Goal: Information Seeking & Learning: Find specific page/section

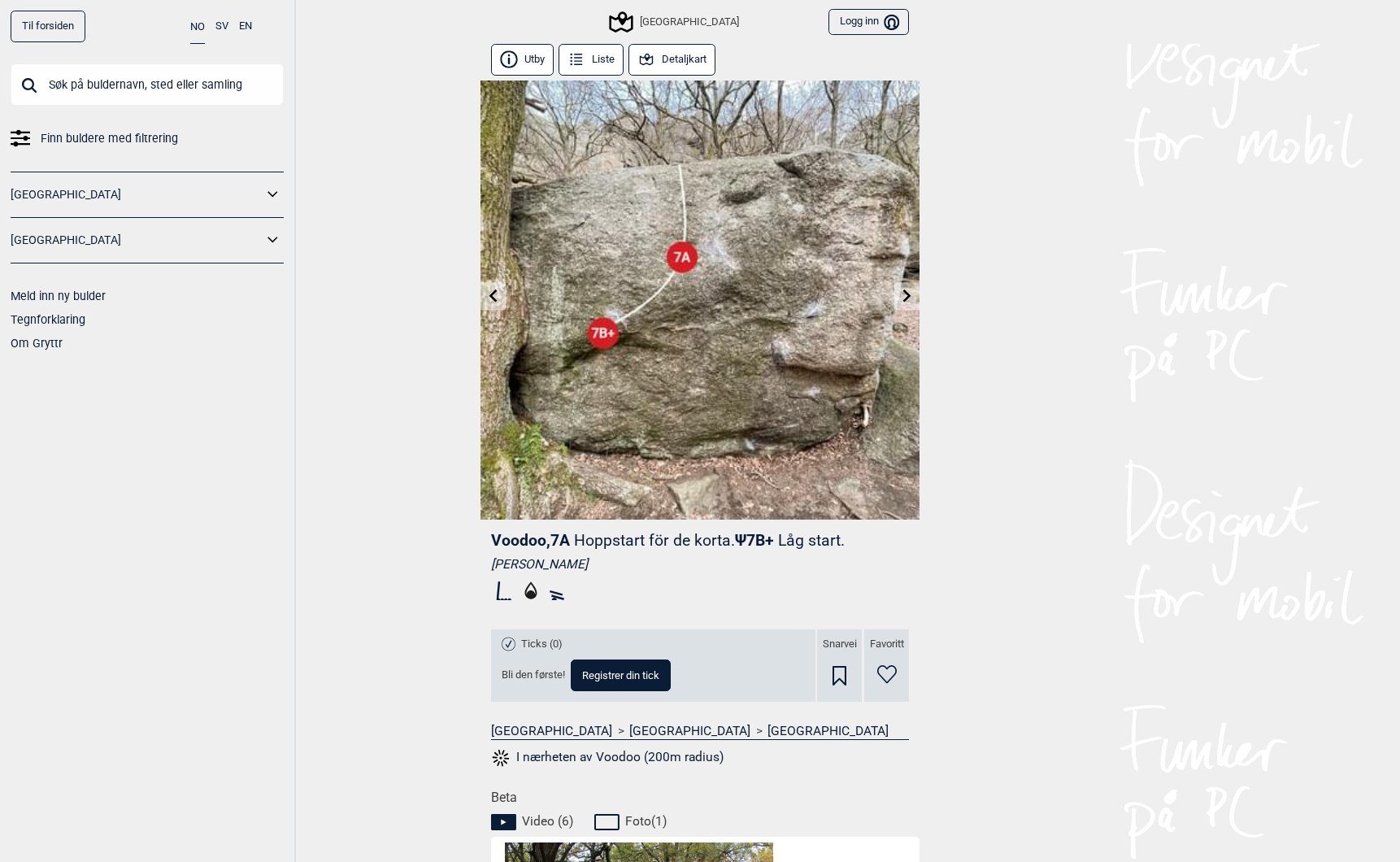
scroll to position [104, 0]
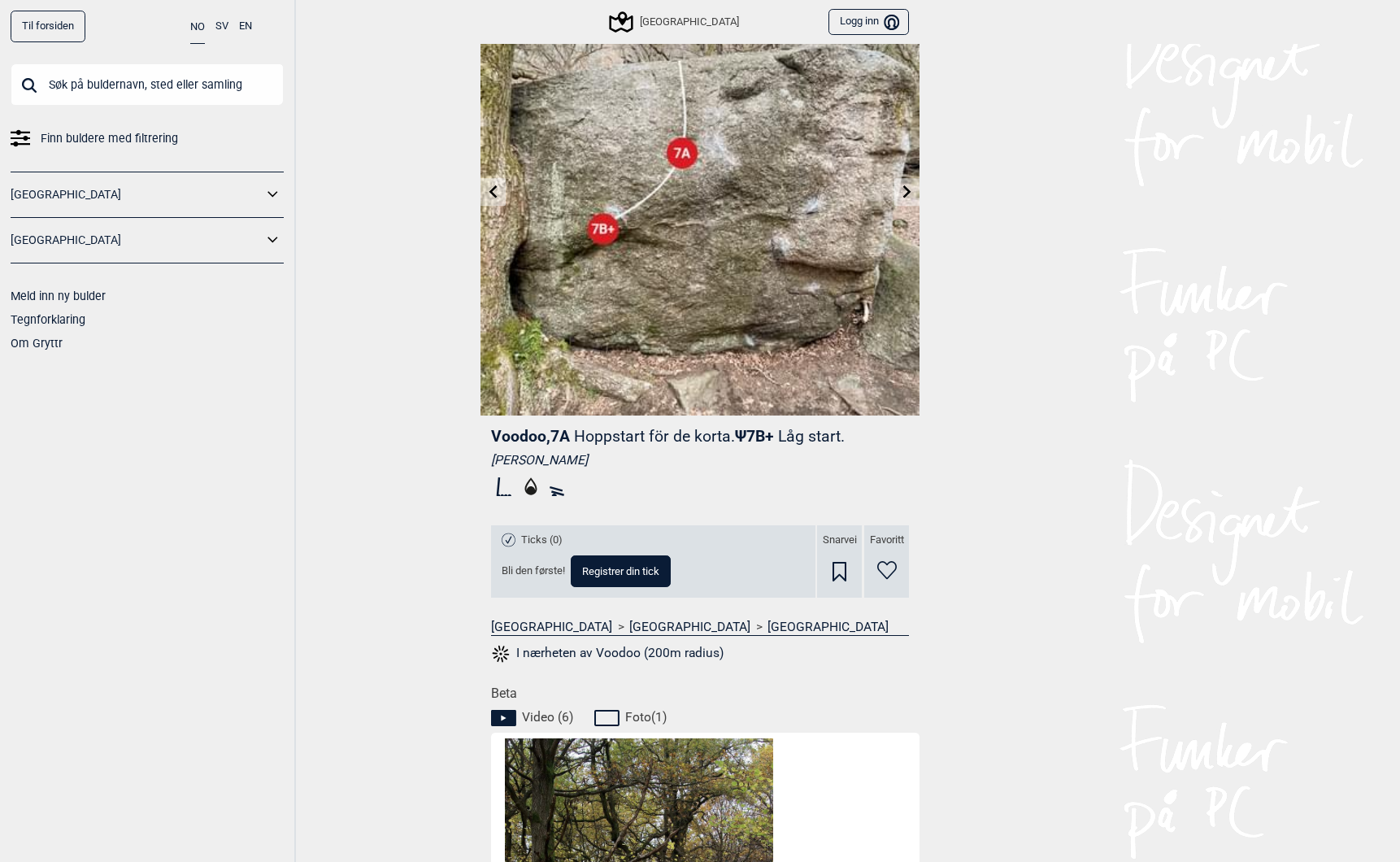
click at [862, 18] on button "Logg inn Bruker" at bounding box center [868, 23] width 80 height 27
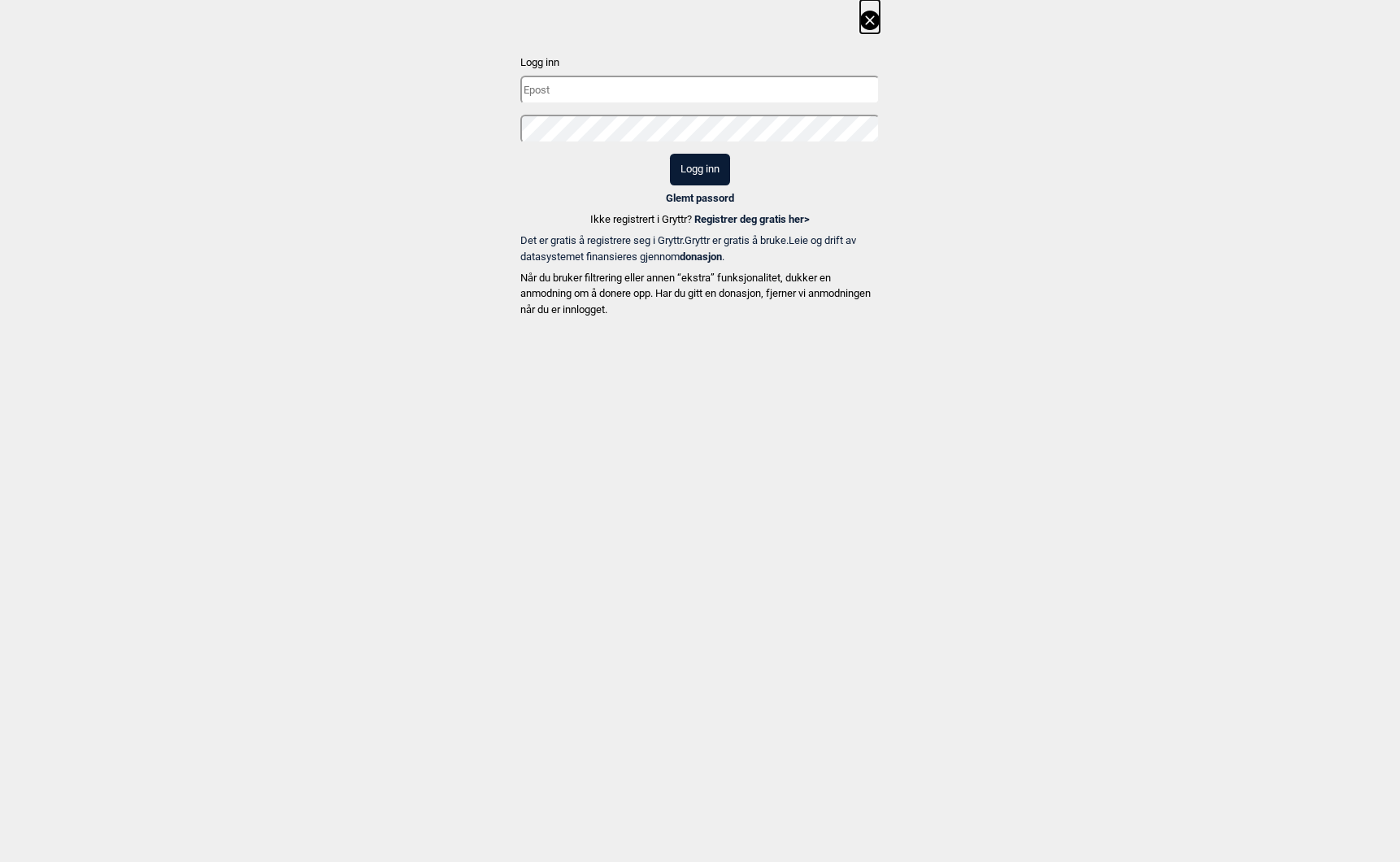
type input "niklas@leanway.no"
click at [716, 160] on button "Logg inn" at bounding box center [700, 170] width 60 height 32
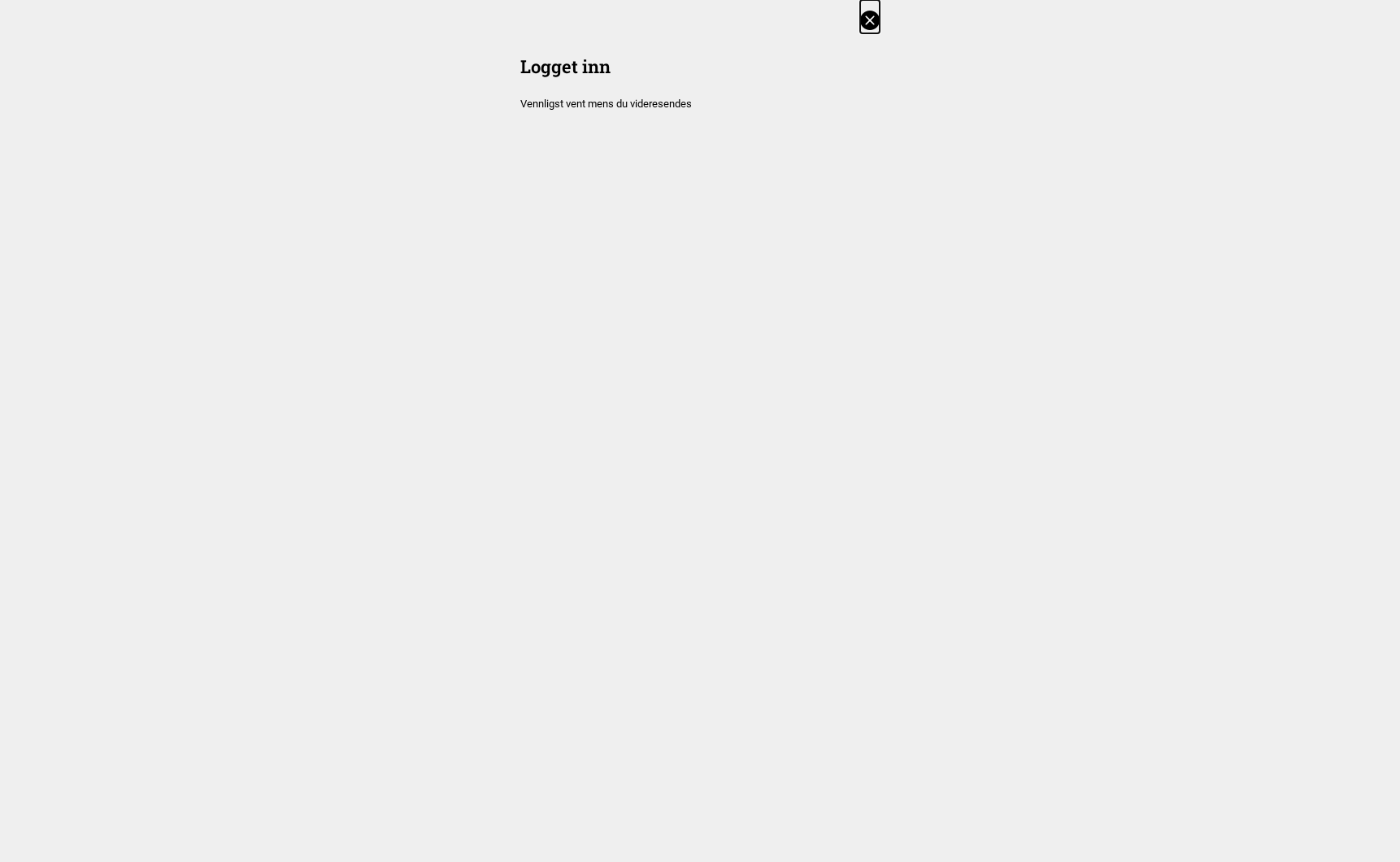
scroll to position [99, 0]
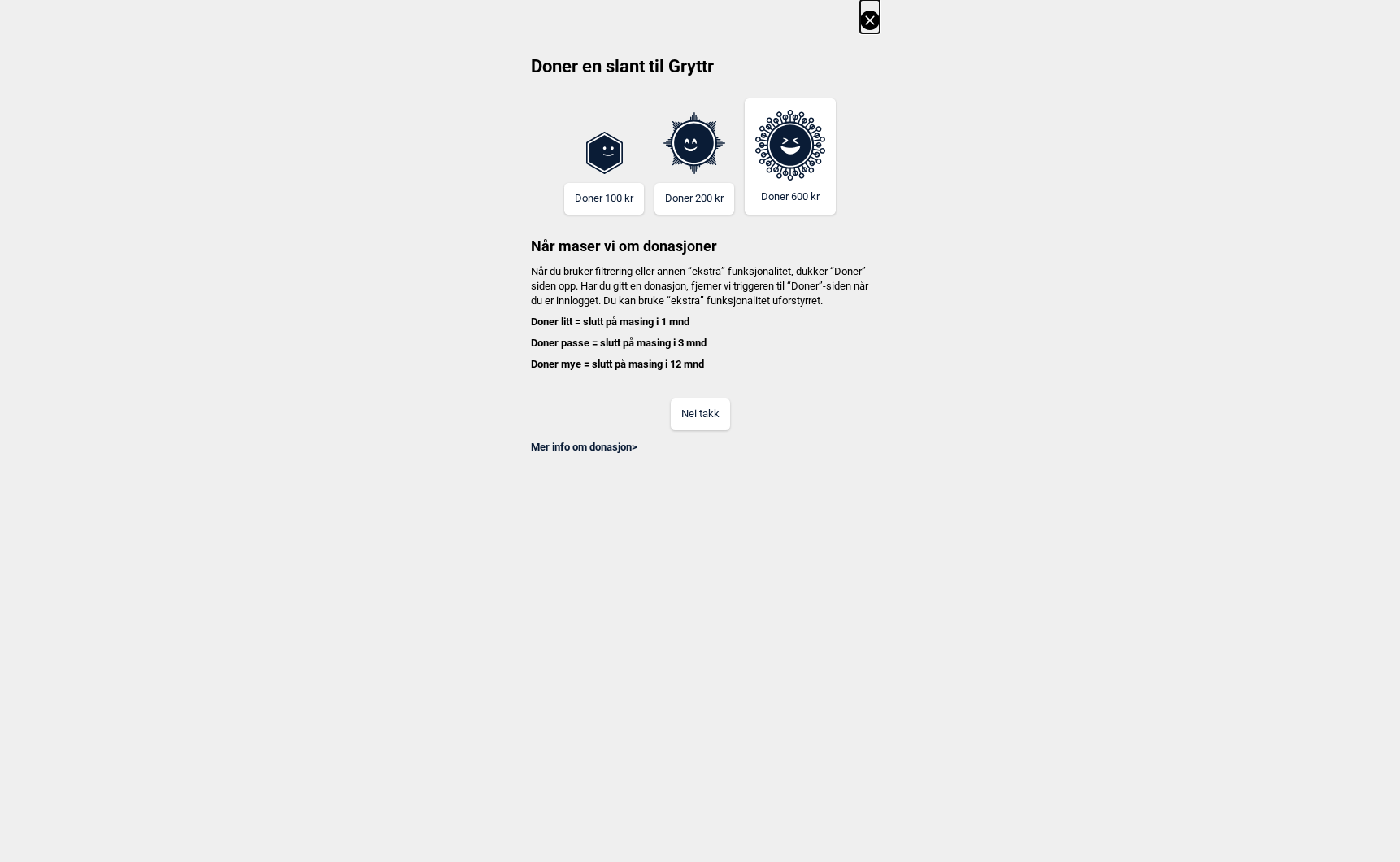
scroll to position [0, 5770]
click at [700, 428] on button "Nei takk" at bounding box center [700, 415] width 59 height 32
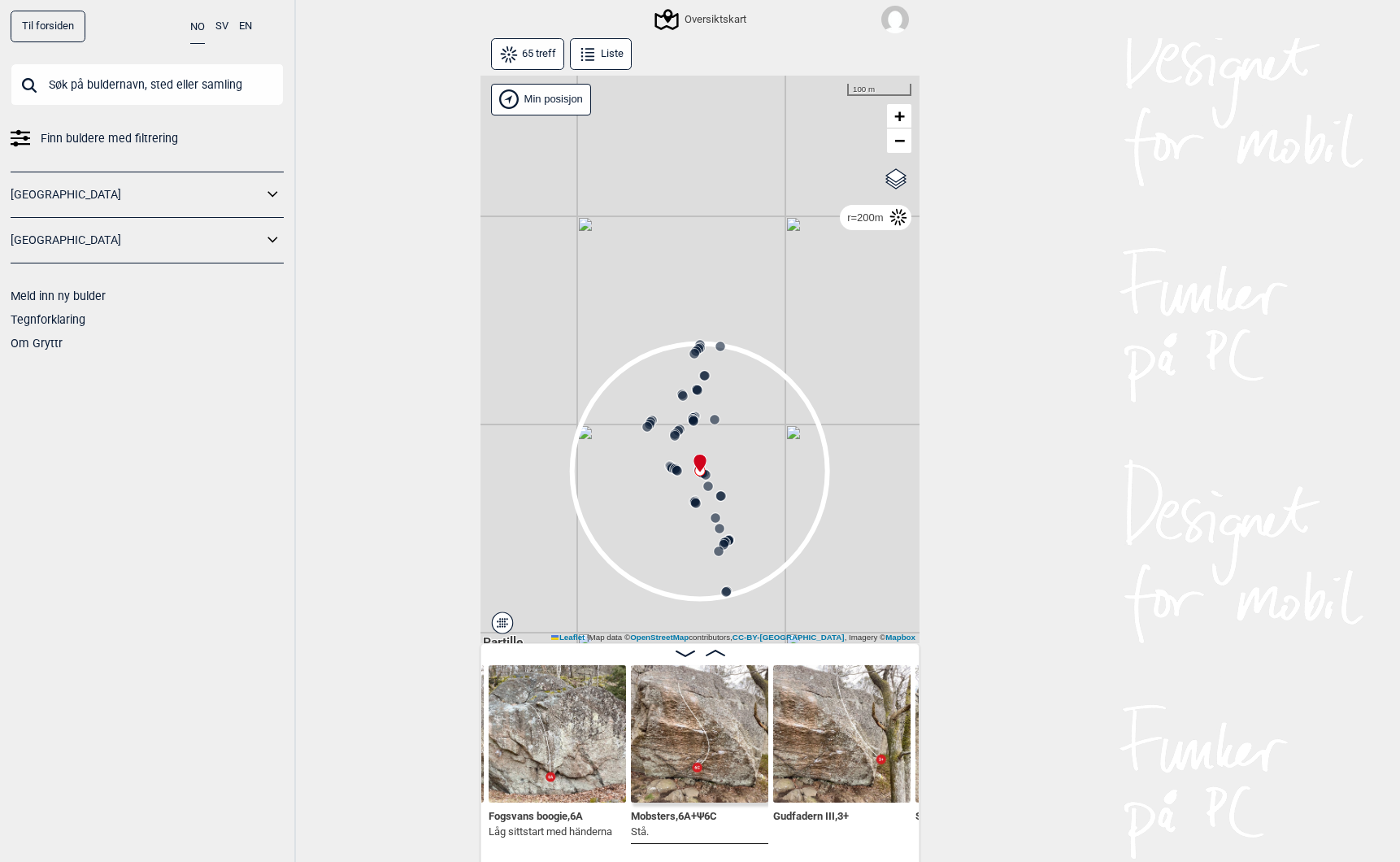
click at [41, 24] on link "Til forsiden" at bounding box center [48, 27] width 75 height 32
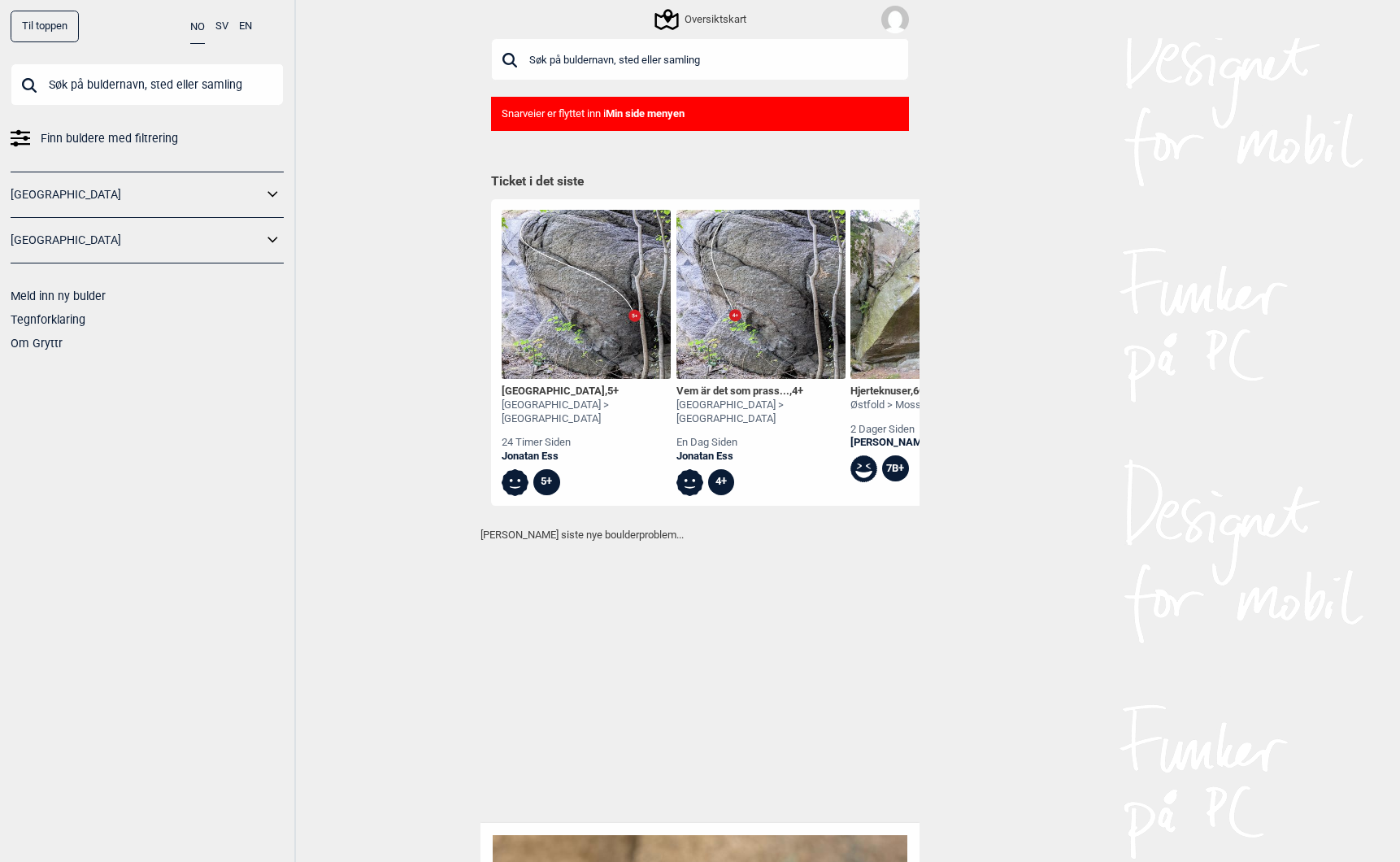
click at [127, 134] on span "Finn buldere med filtrering" at bounding box center [109, 138] width 138 height 24
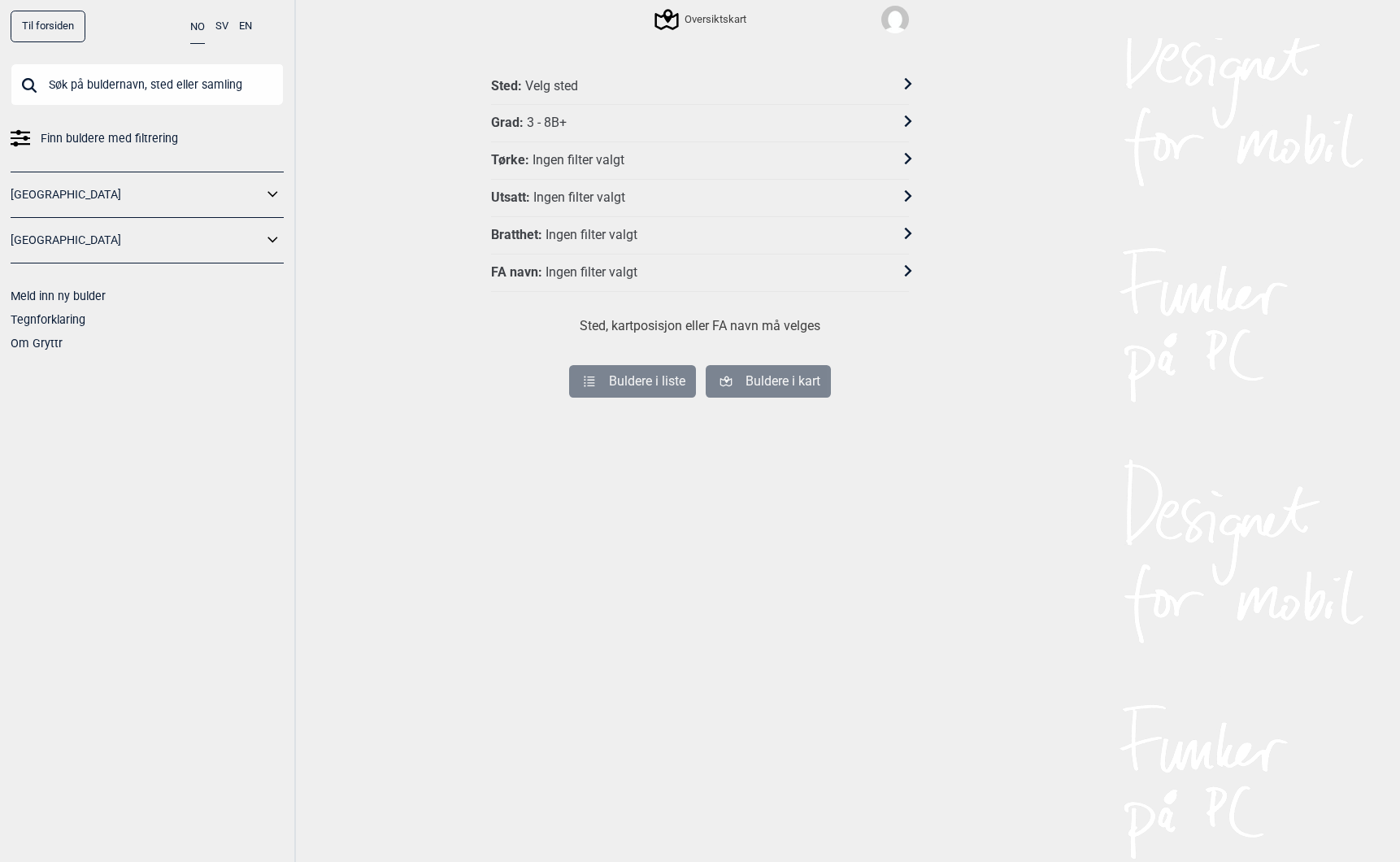
click at [556, 90] on div "Velg sted" at bounding box center [551, 86] width 53 height 17
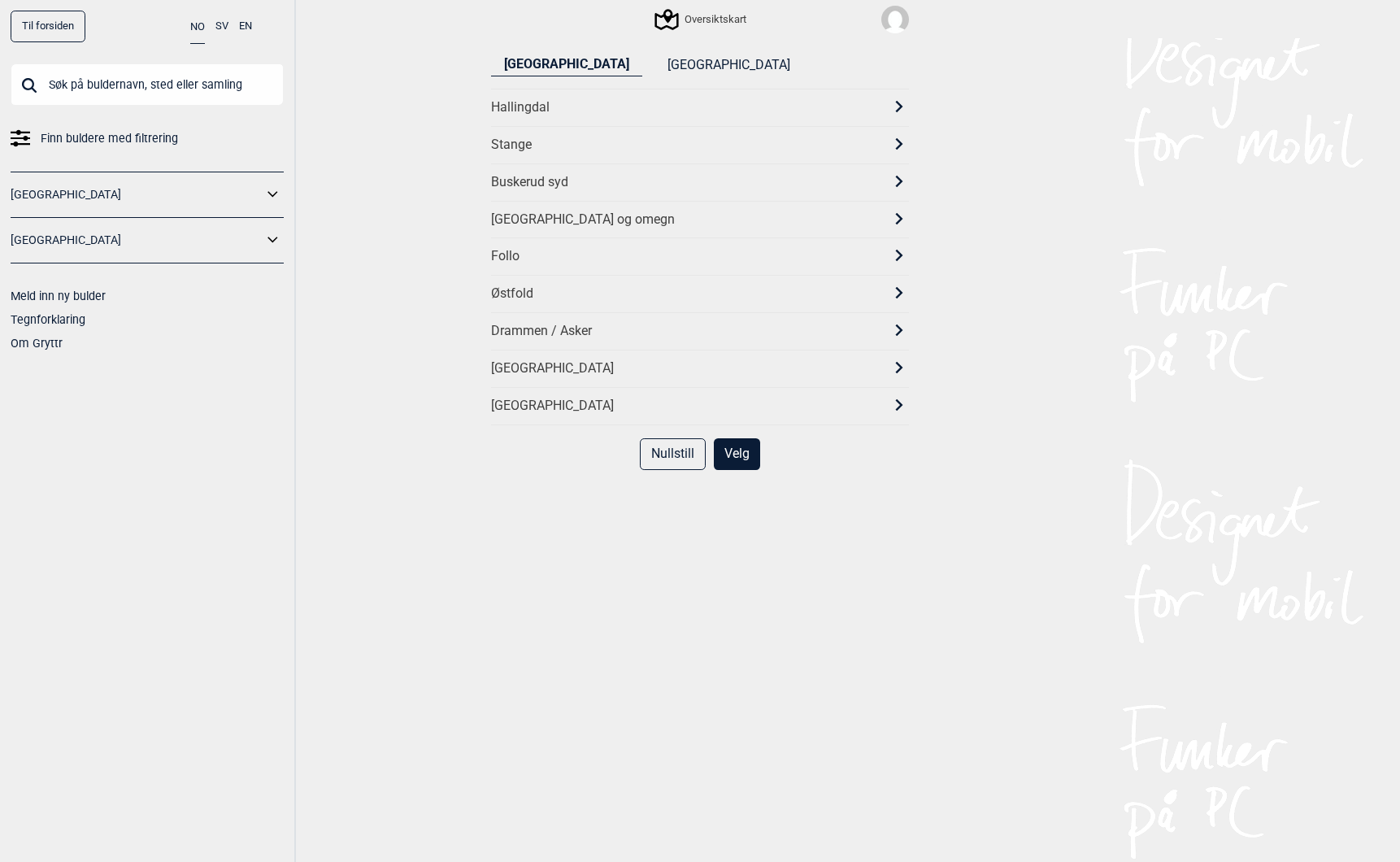
click at [525, 106] on div "Hallingdal" at bounding box center [685, 108] width 388 height 17
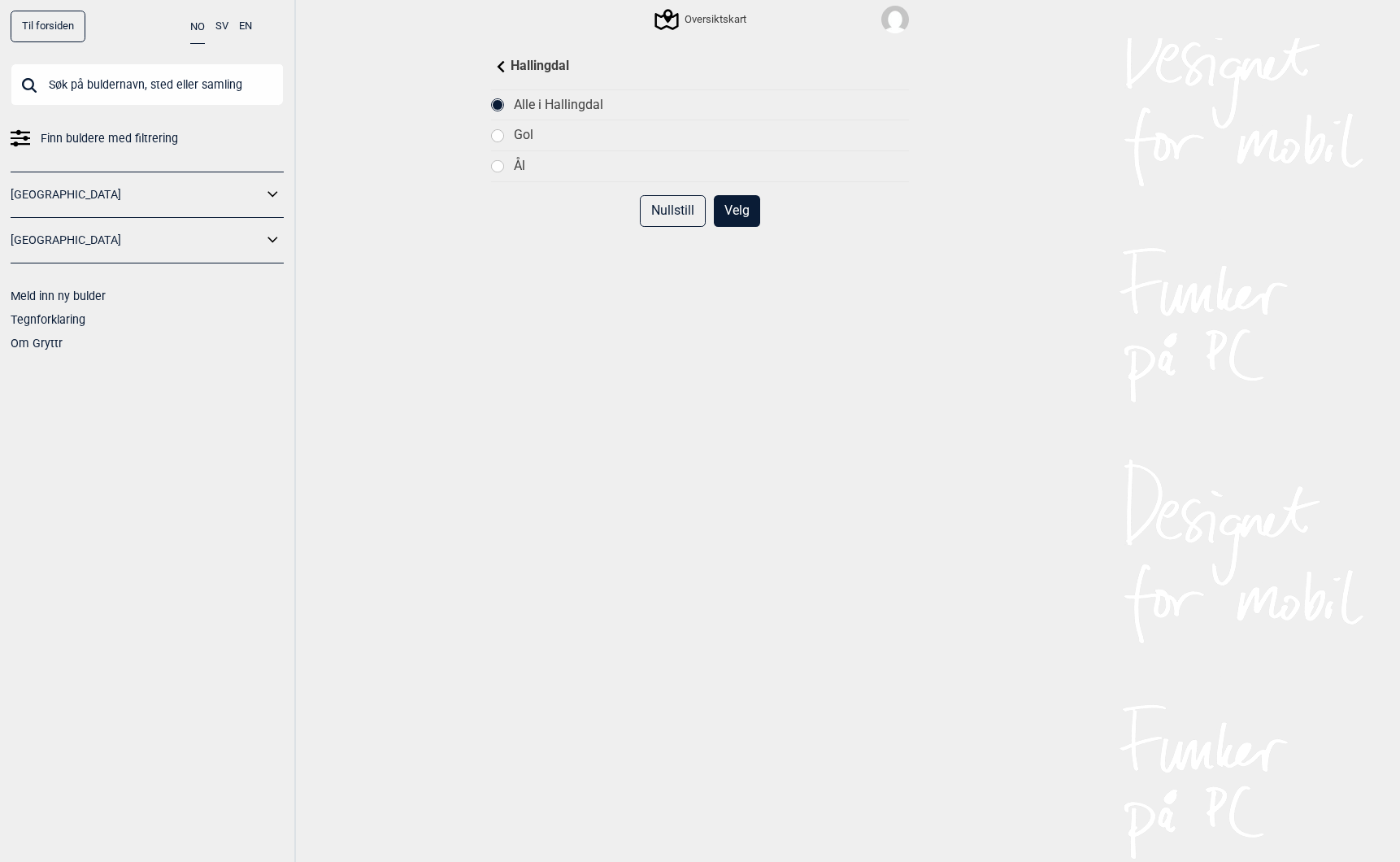
click at [516, 132] on div "Gol" at bounding box center [700, 135] width 418 height 31
click at [726, 216] on button "Velg" at bounding box center [737, 211] width 46 height 32
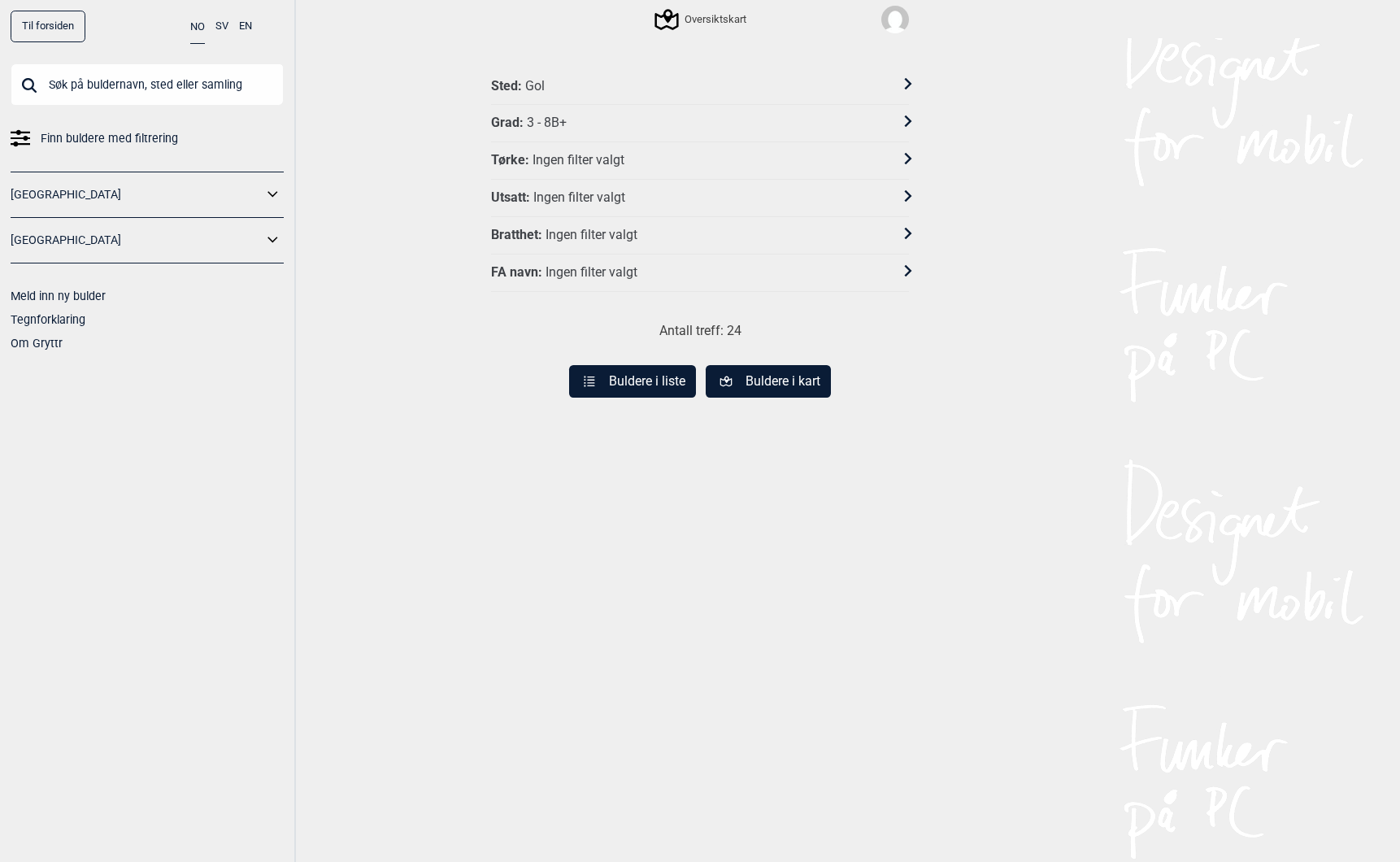
click at [78, 81] on input "text" at bounding box center [148, 84] width 273 height 42
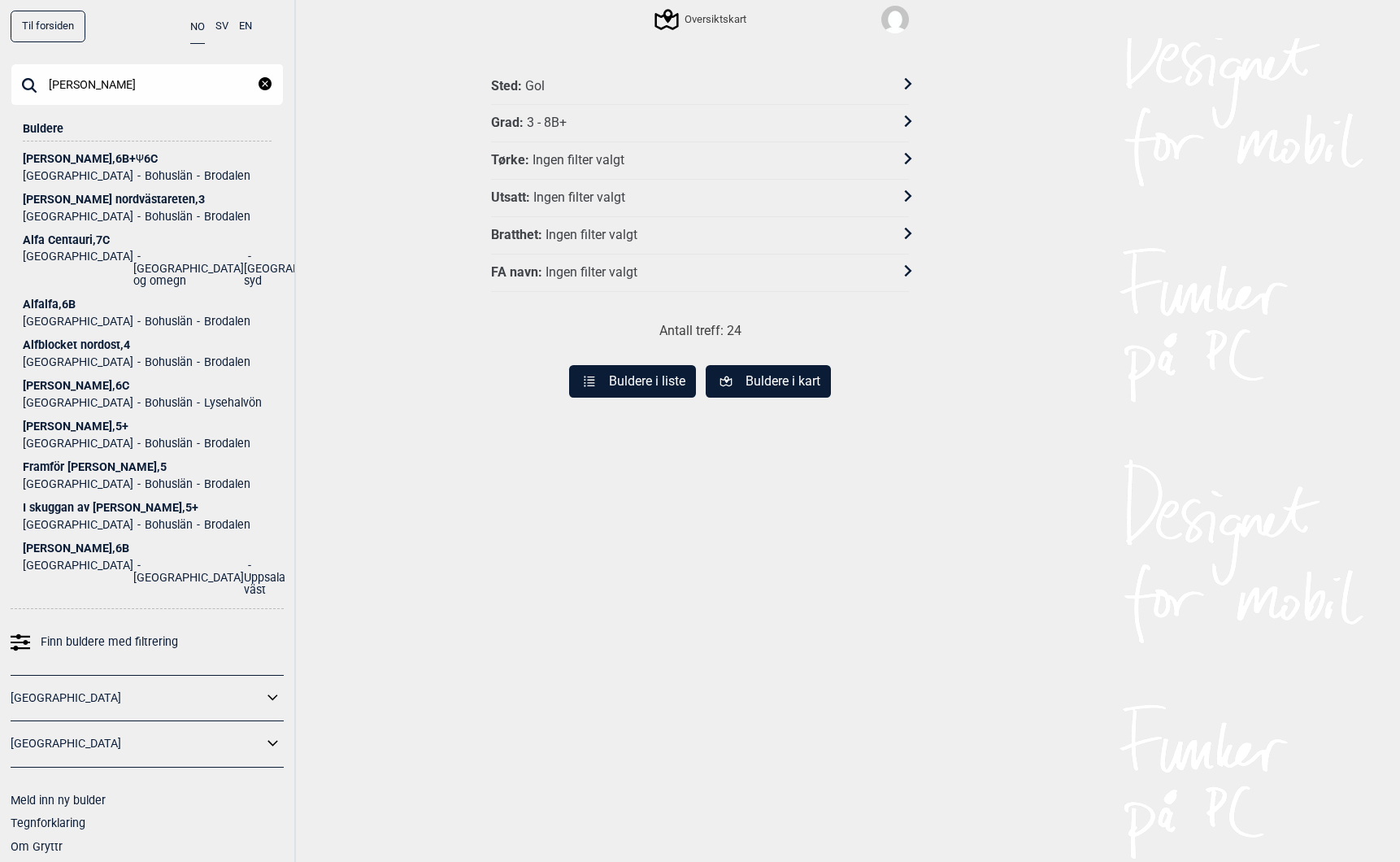
type input "alf"
click at [35, 157] on div "Alf , 6B+ Ψ 6C" at bounding box center [147, 159] width 249 height 12
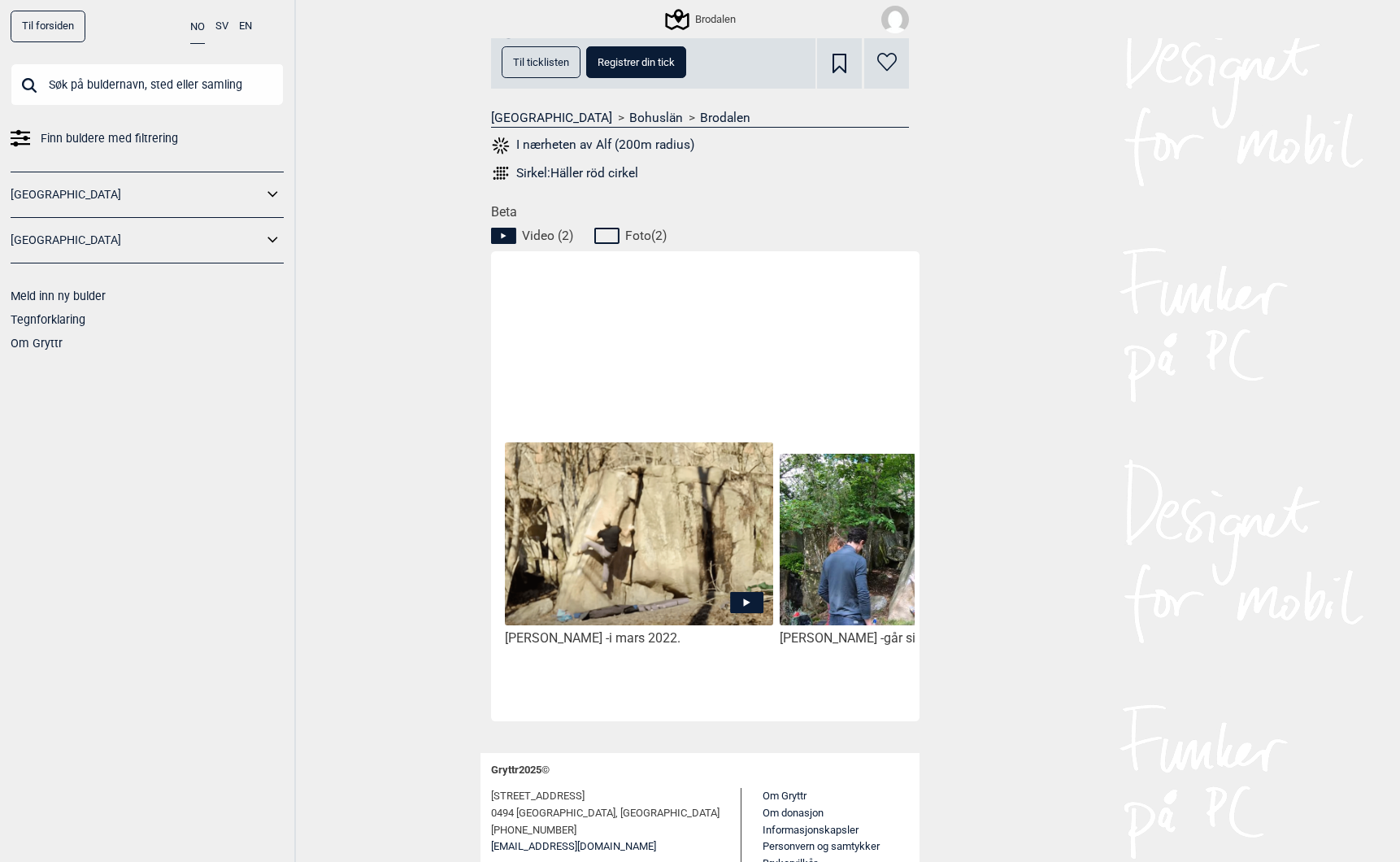
scroll to position [605, 0]
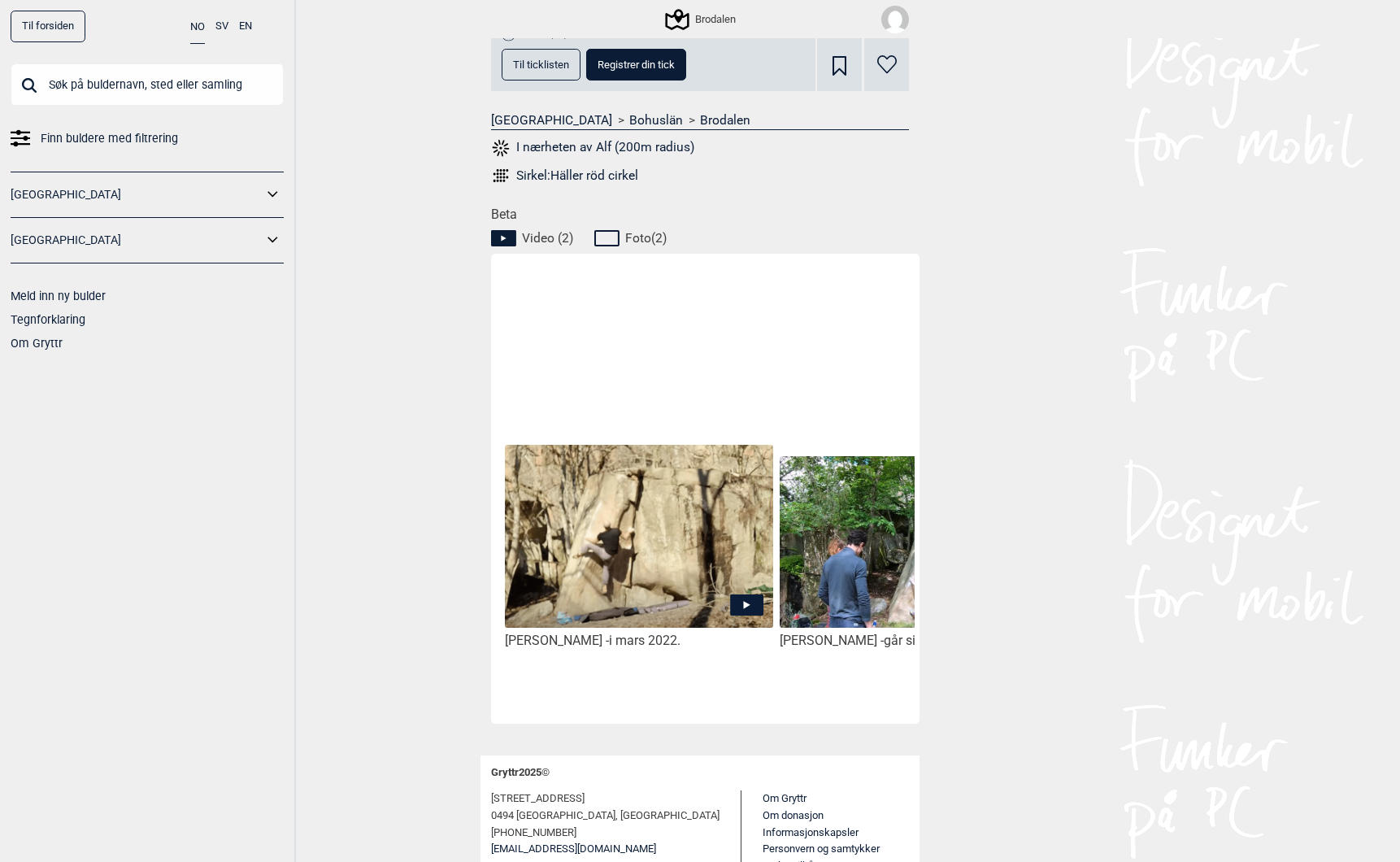
click at [573, 147] on button "I nærheten av Alf (200m radius)" at bounding box center [592, 148] width 203 height 21
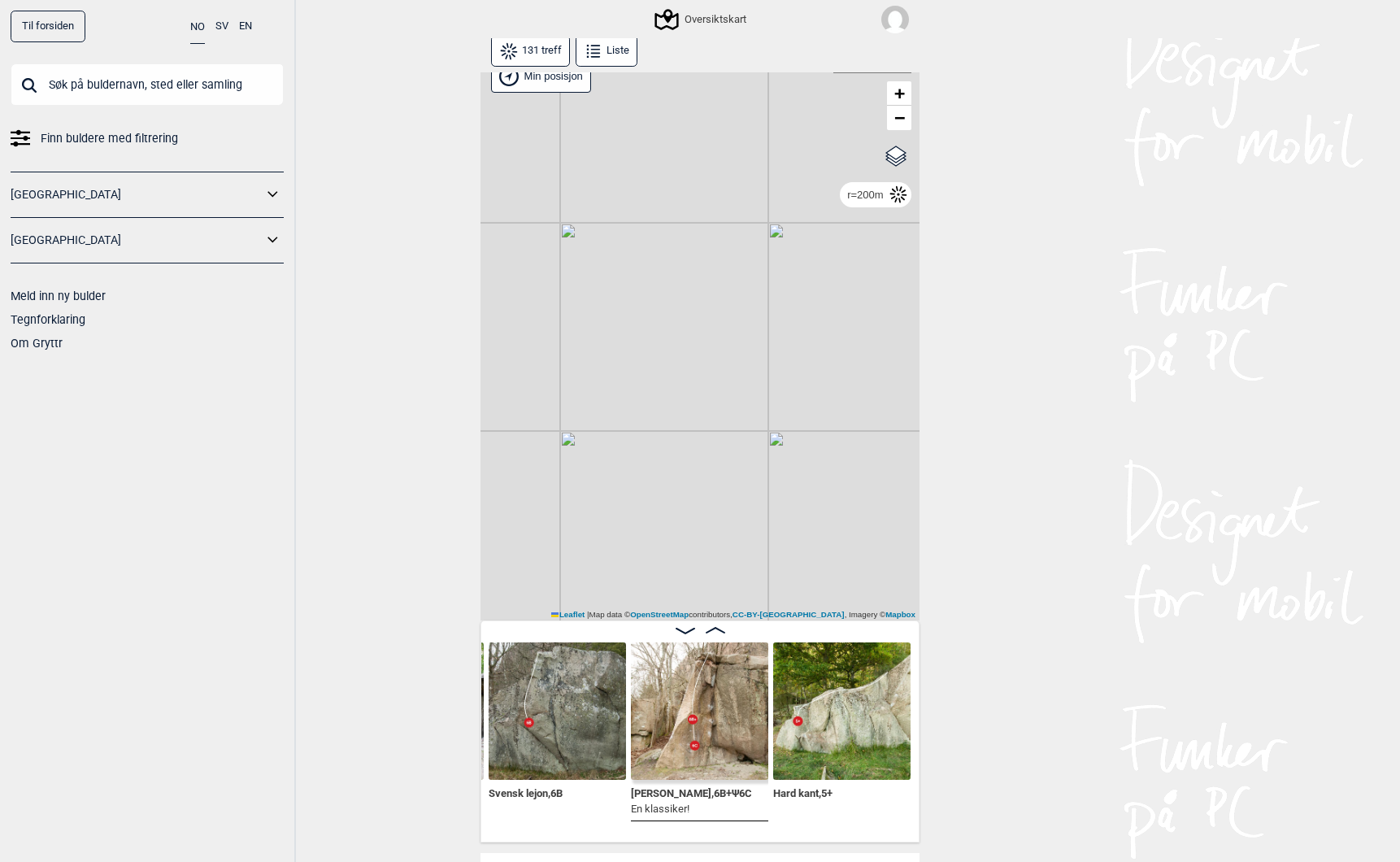
scroll to position [24, 0]
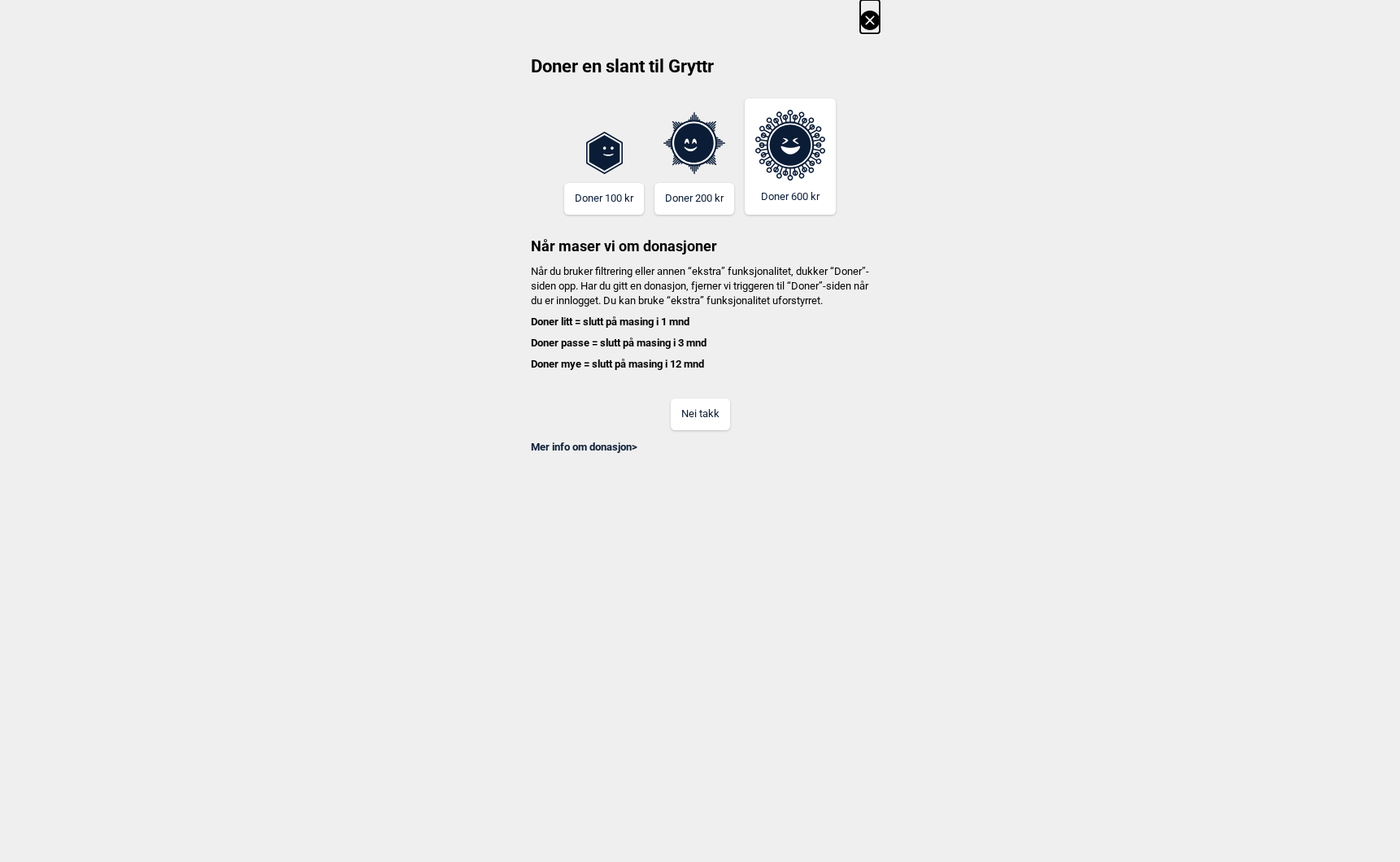
scroll to position [0, 5758]
click at [695, 415] on button "Nei takk" at bounding box center [700, 415] width 59 height 32
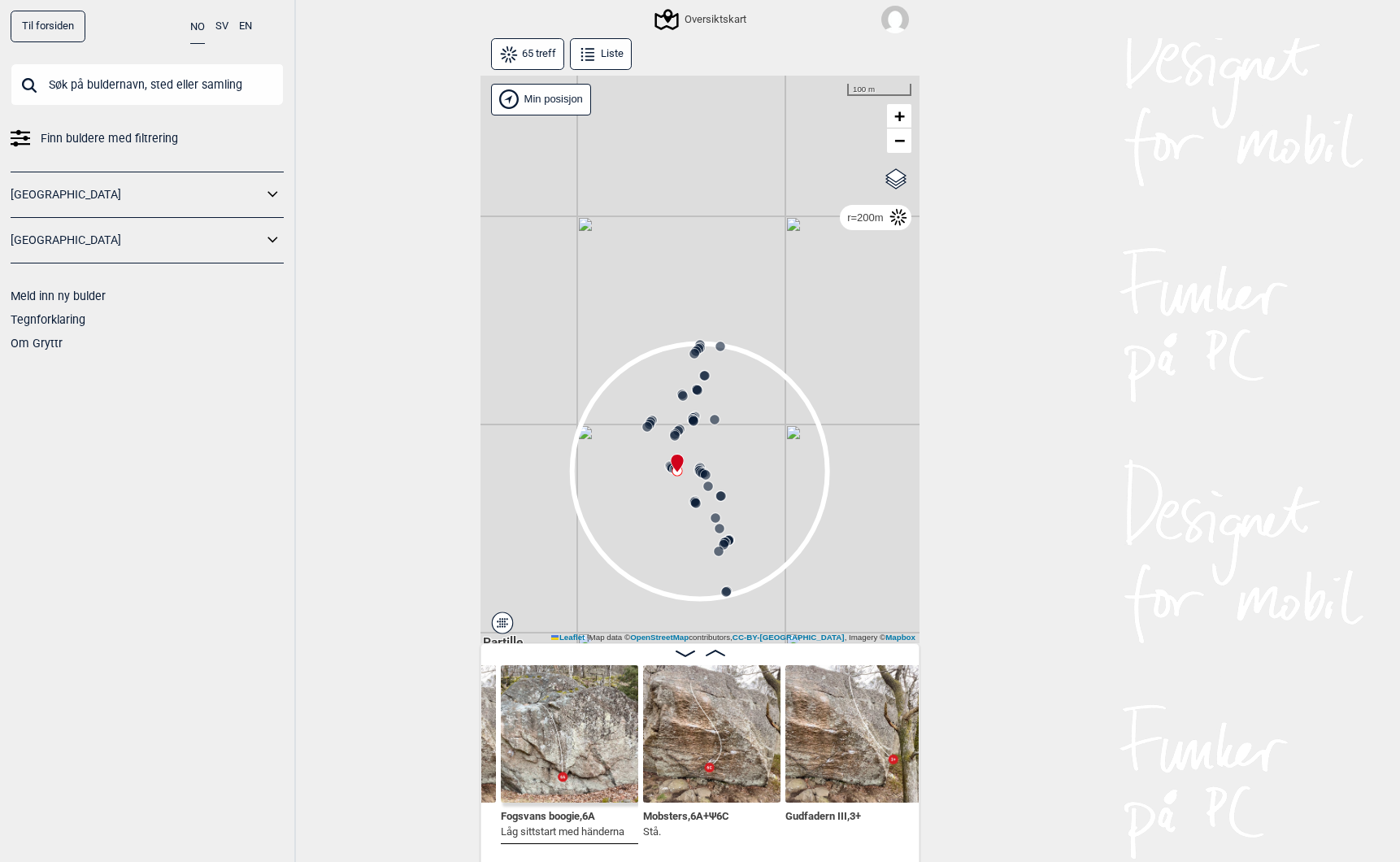
click at [558, 821] on span "Fogsvans boogie , 6A" at bounding box center [548, 815] width 95 height 15
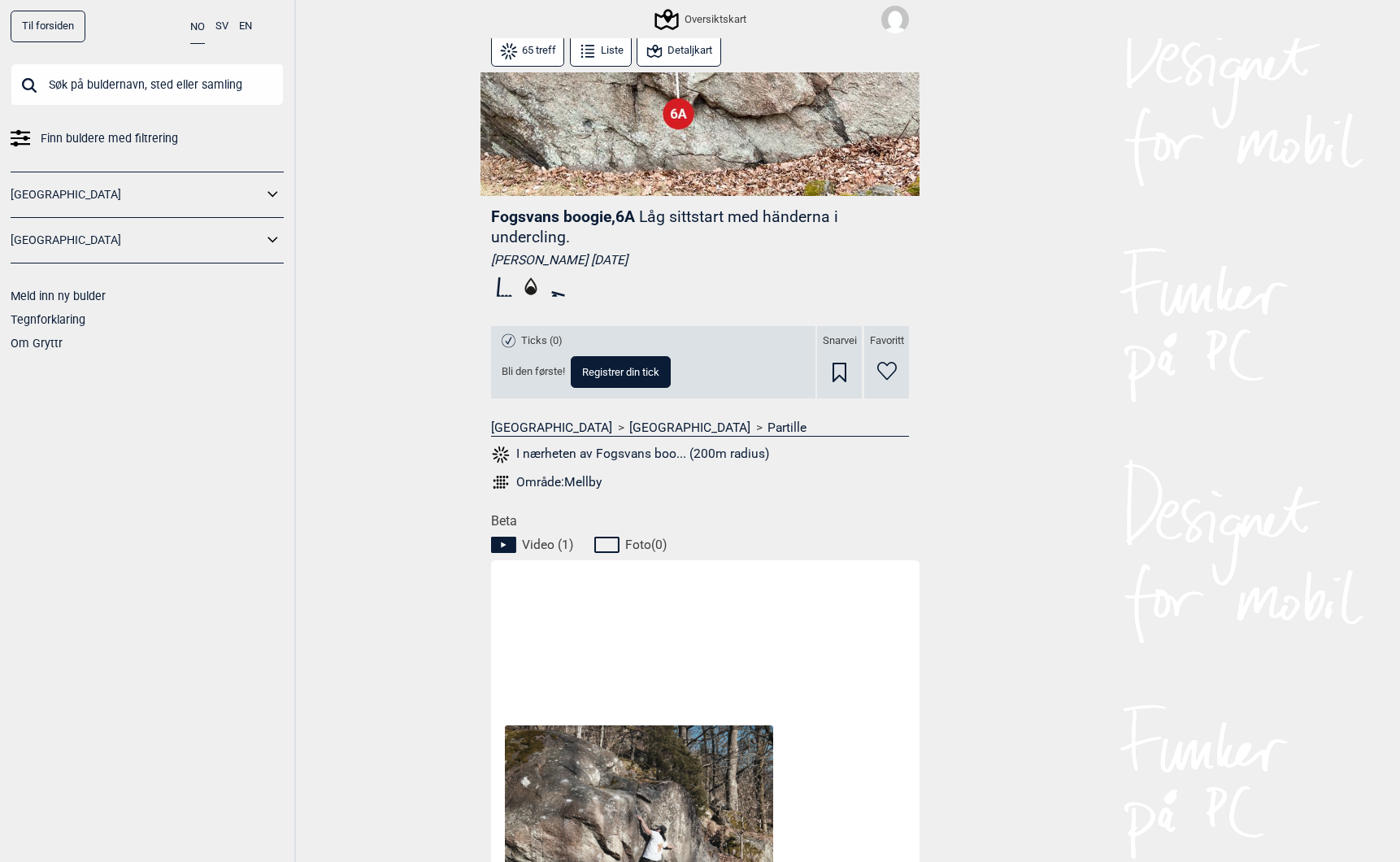
scroll to position [359, 0]
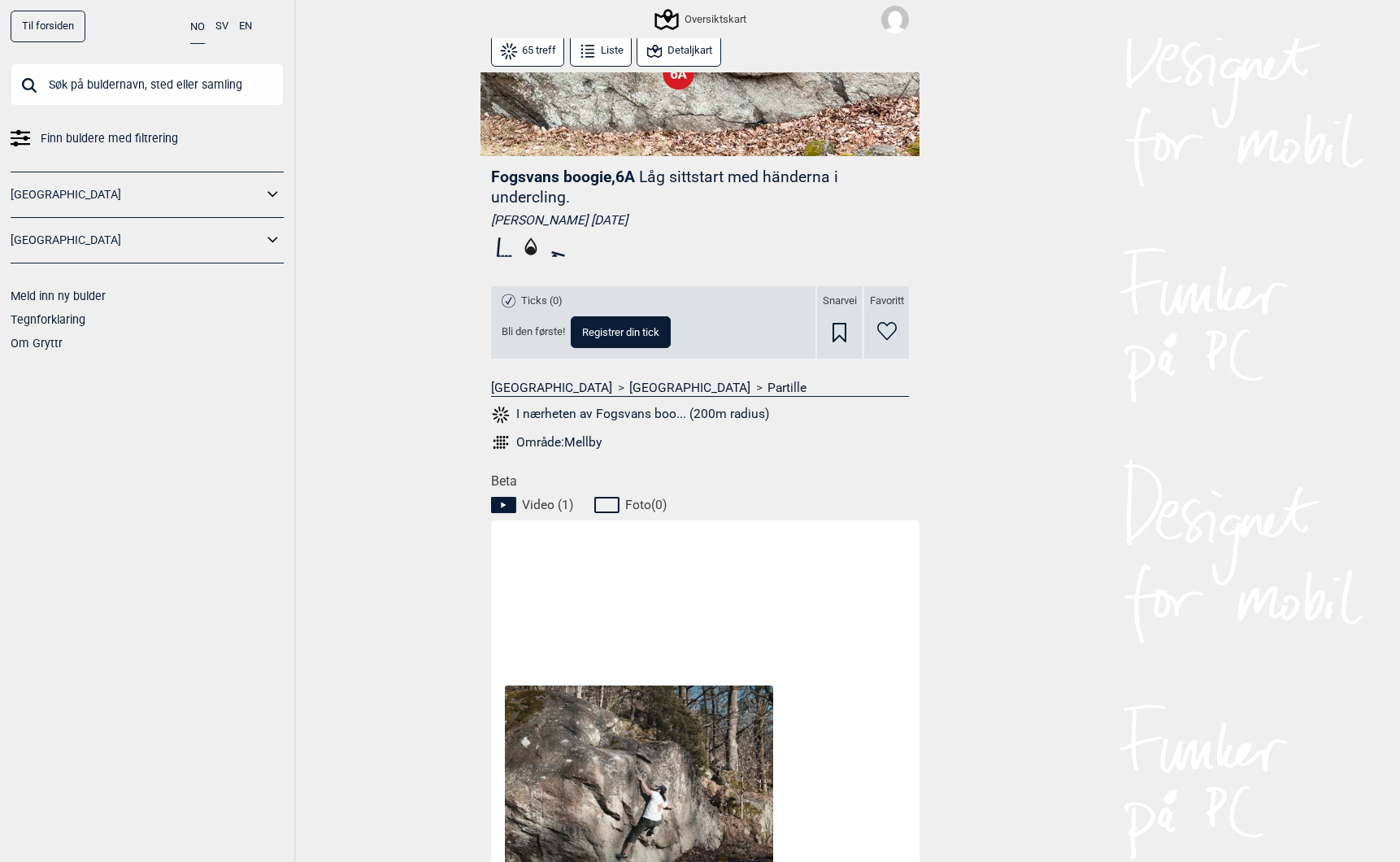
click at [573, 414] on button "I nærheten av Fogsvans boo... (200m radius)" at bounding box center [630, 415] width 278 height 21
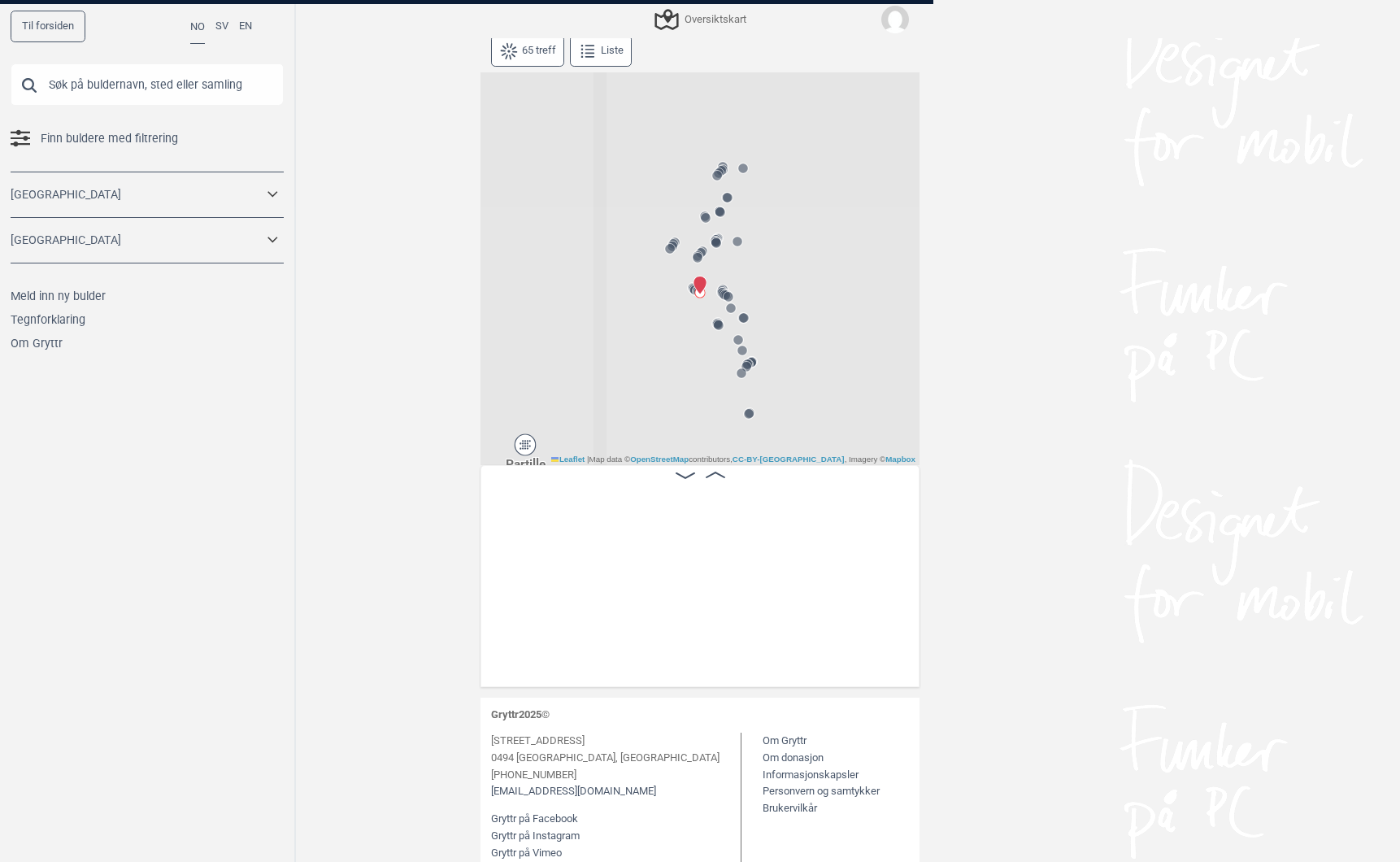
scroll to position [13, 0]
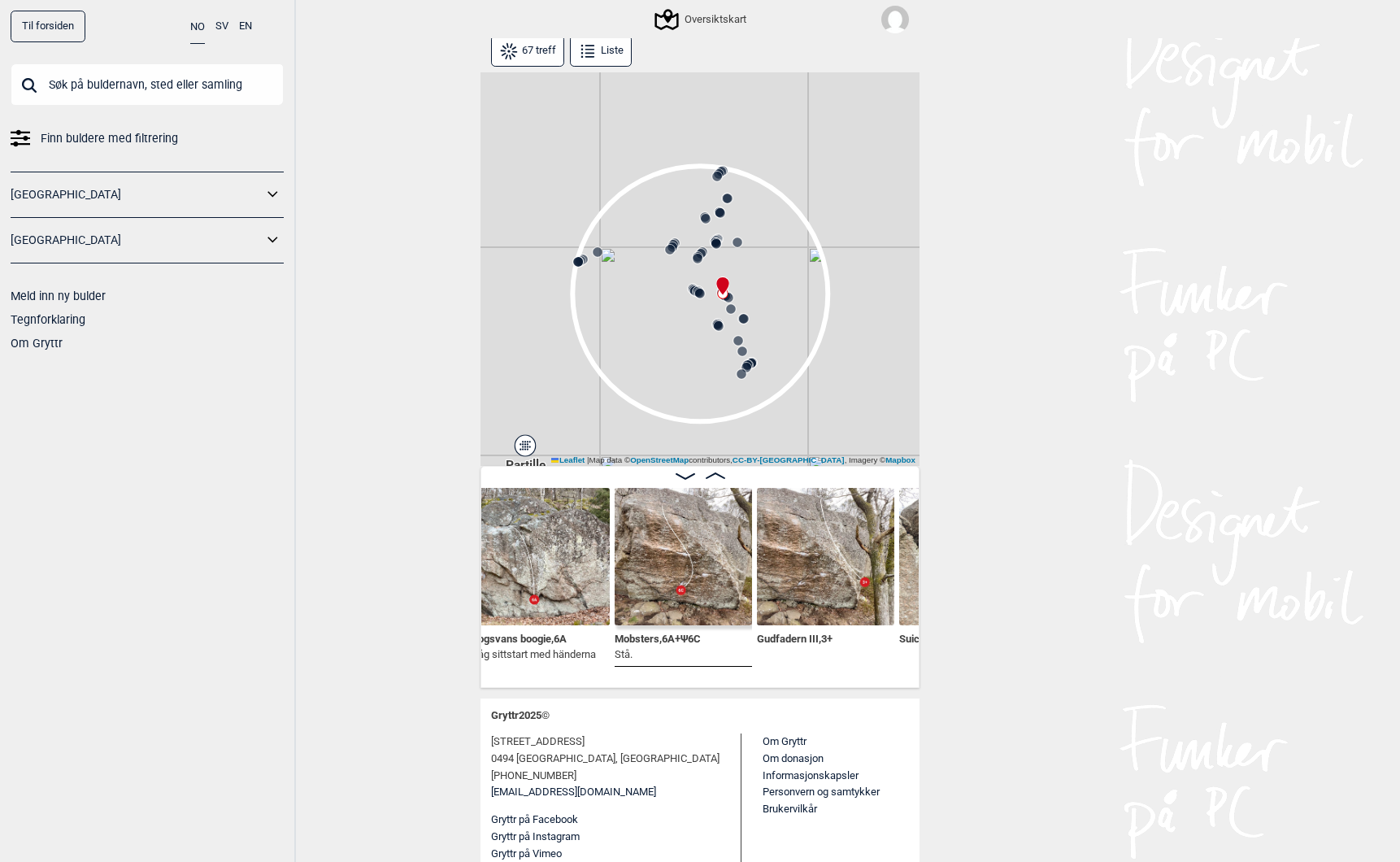
scroll to position [0, 6348]
click at [529, 637] on span "Fogsvans boogie , 6A" at bounding box center [517, 637] width 95 height 15
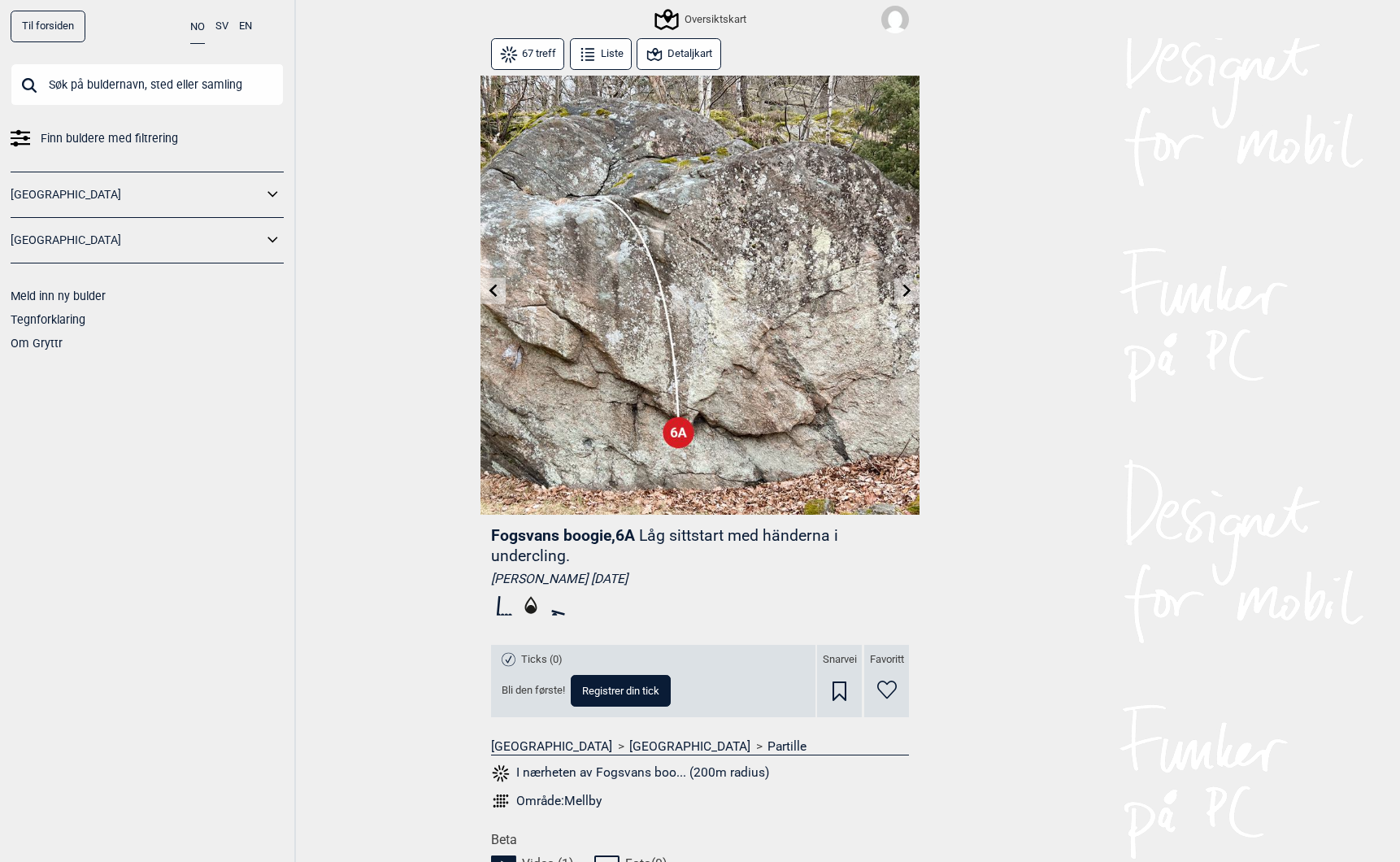
click at [669, 54] on button "Detaljkart" at bounding box center [678, 54] width 84 height 32
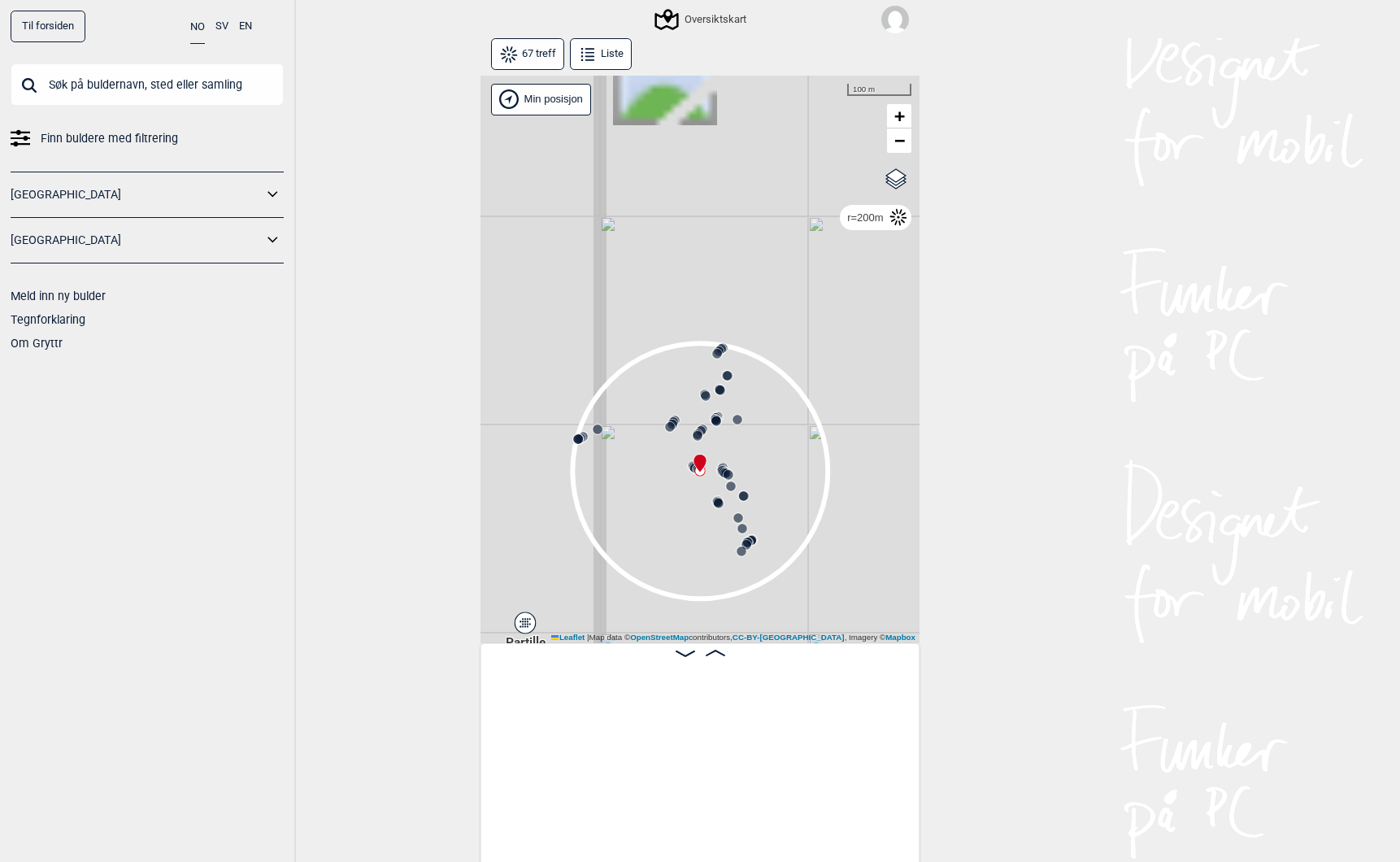
scroll to position [0, 6182]
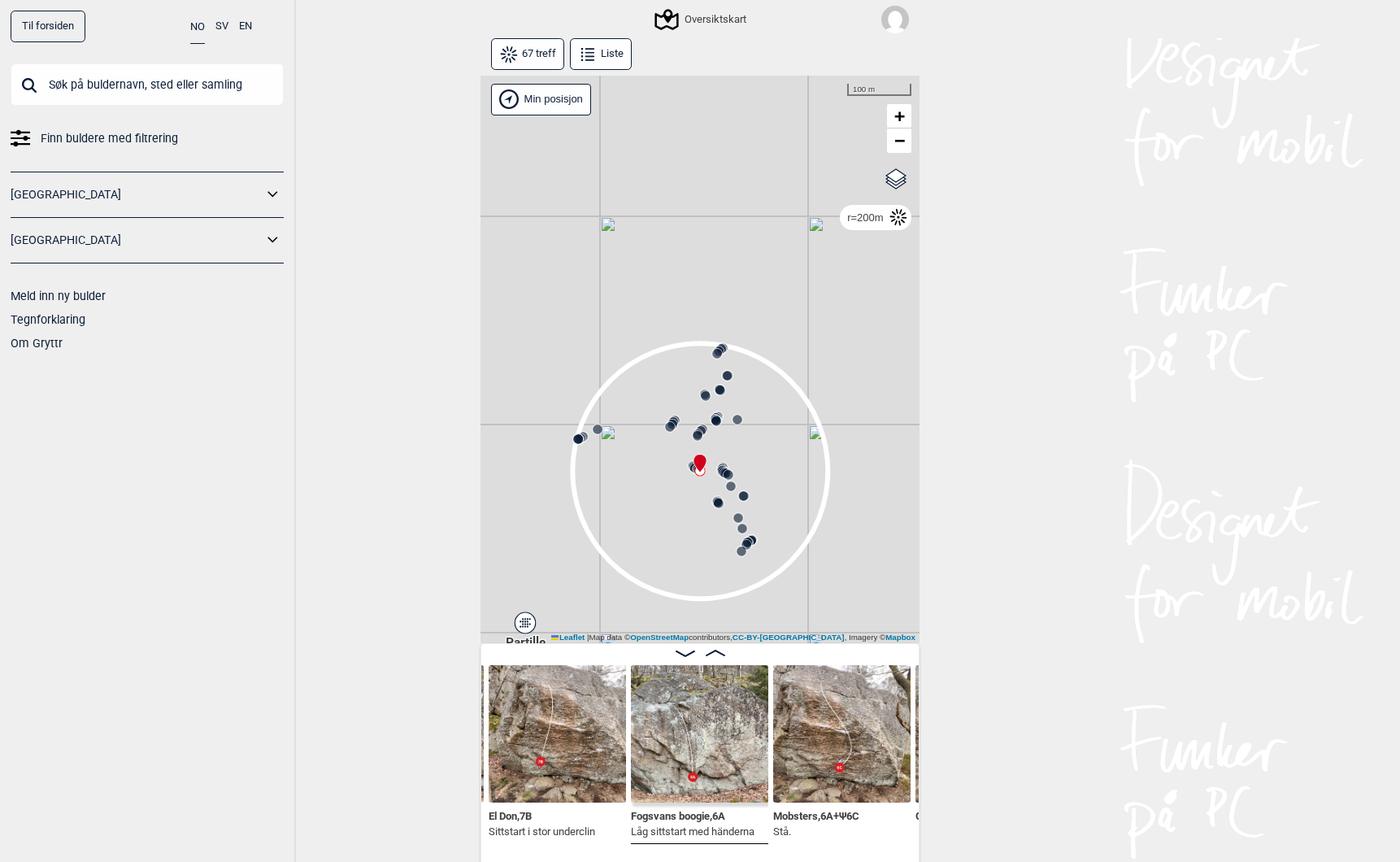
click at [499, 824] on p "Sittstart i stor underclin" at bounding box center [542, 832] width 106 height 16
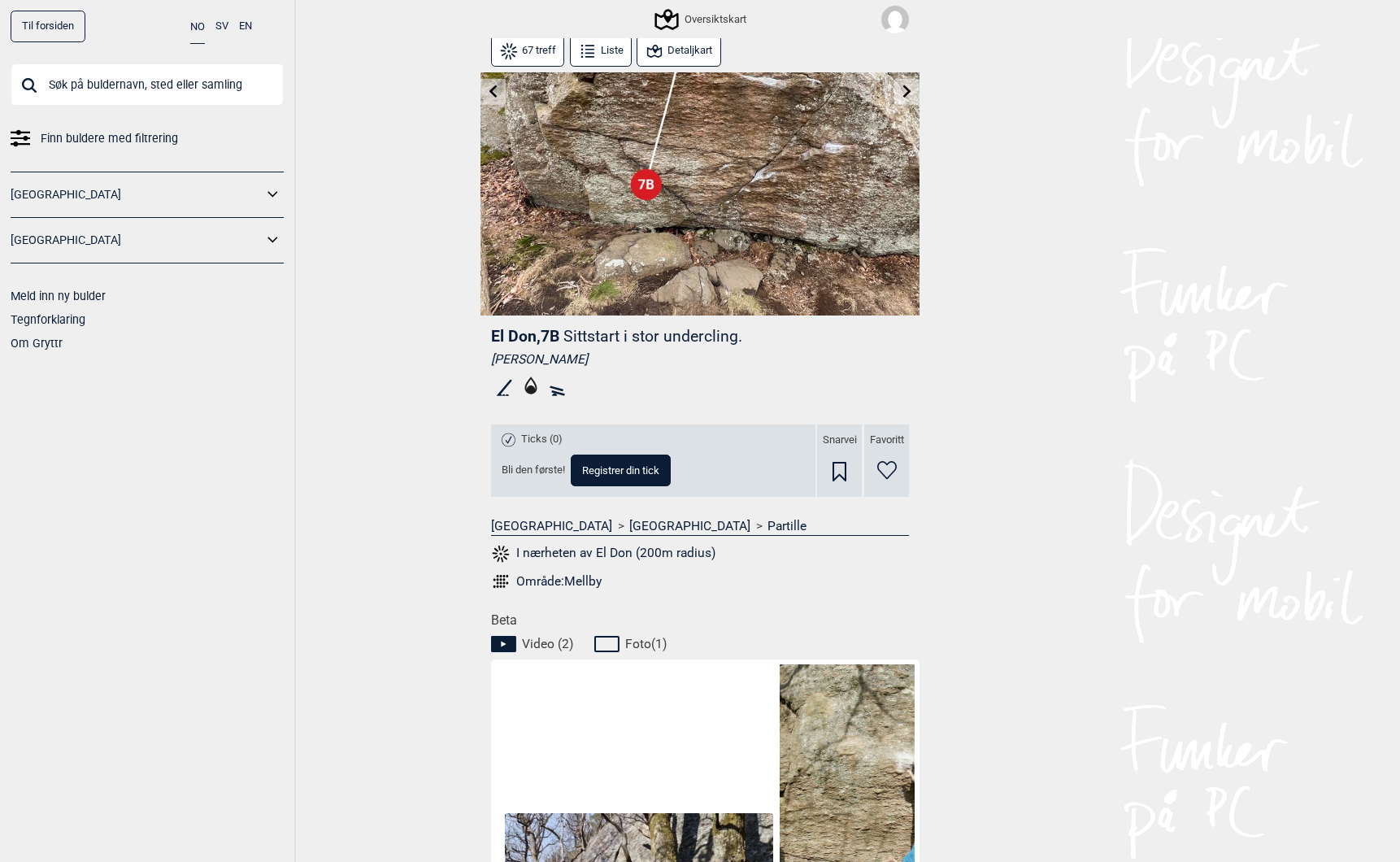
scroll to position [223, 0]
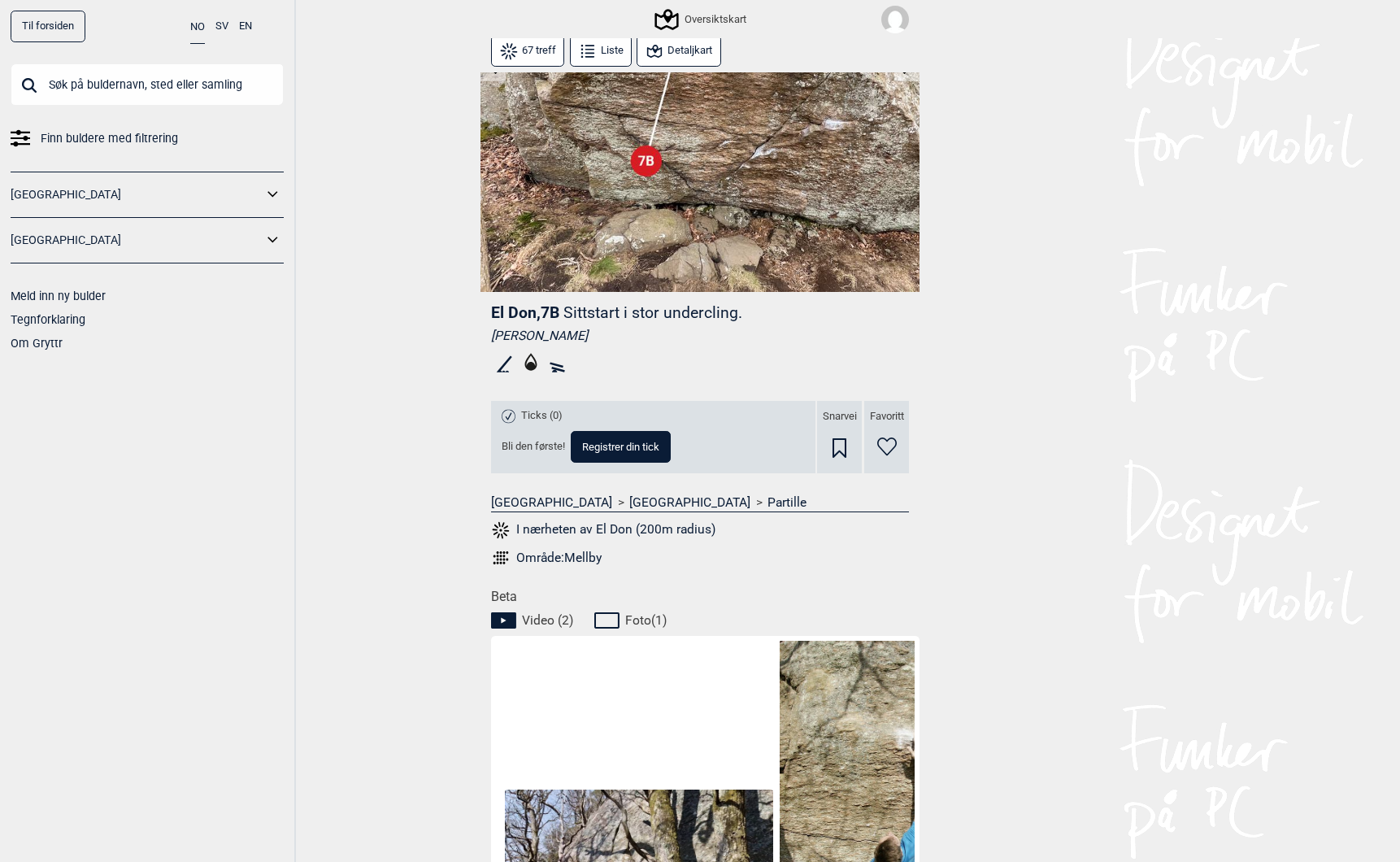
click at [606, 530] on button "I nærheten av El Don (200m radius)" at bounding box center [603, 530] width 224 height 21
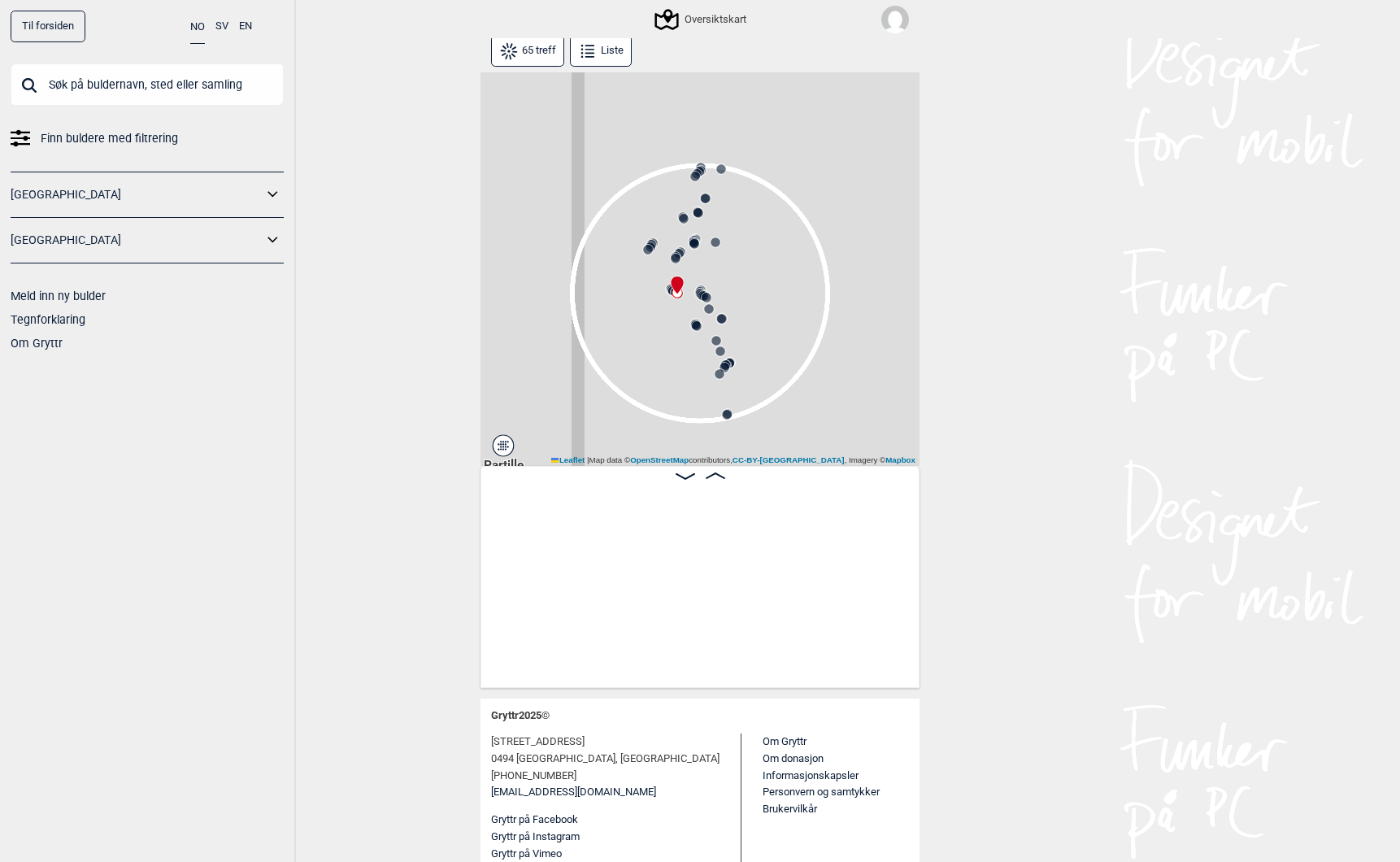
scroll to position [0, 5483]
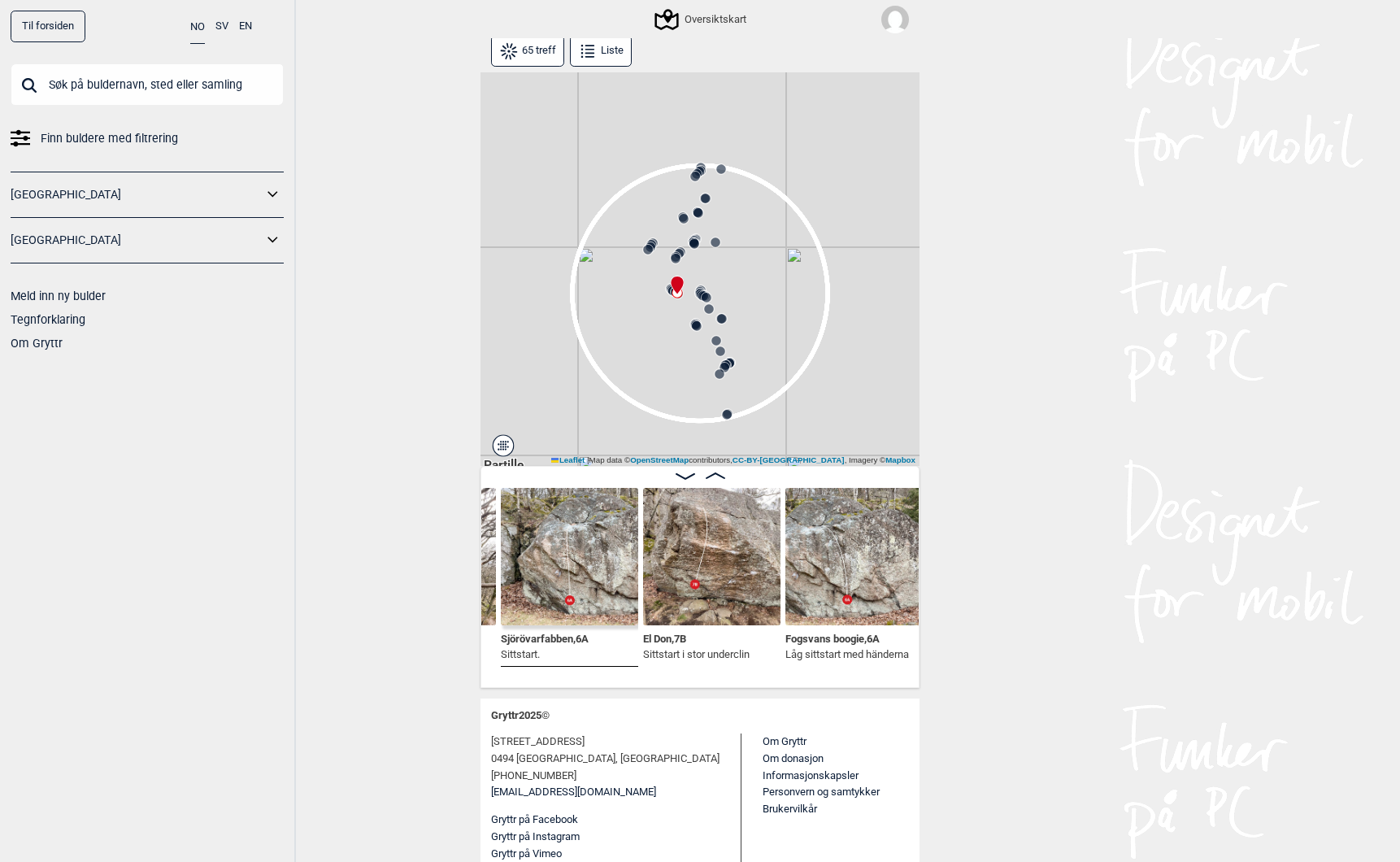
click at [121, 86] on input "text" at bounding box center [148, 84] width 273 height 42
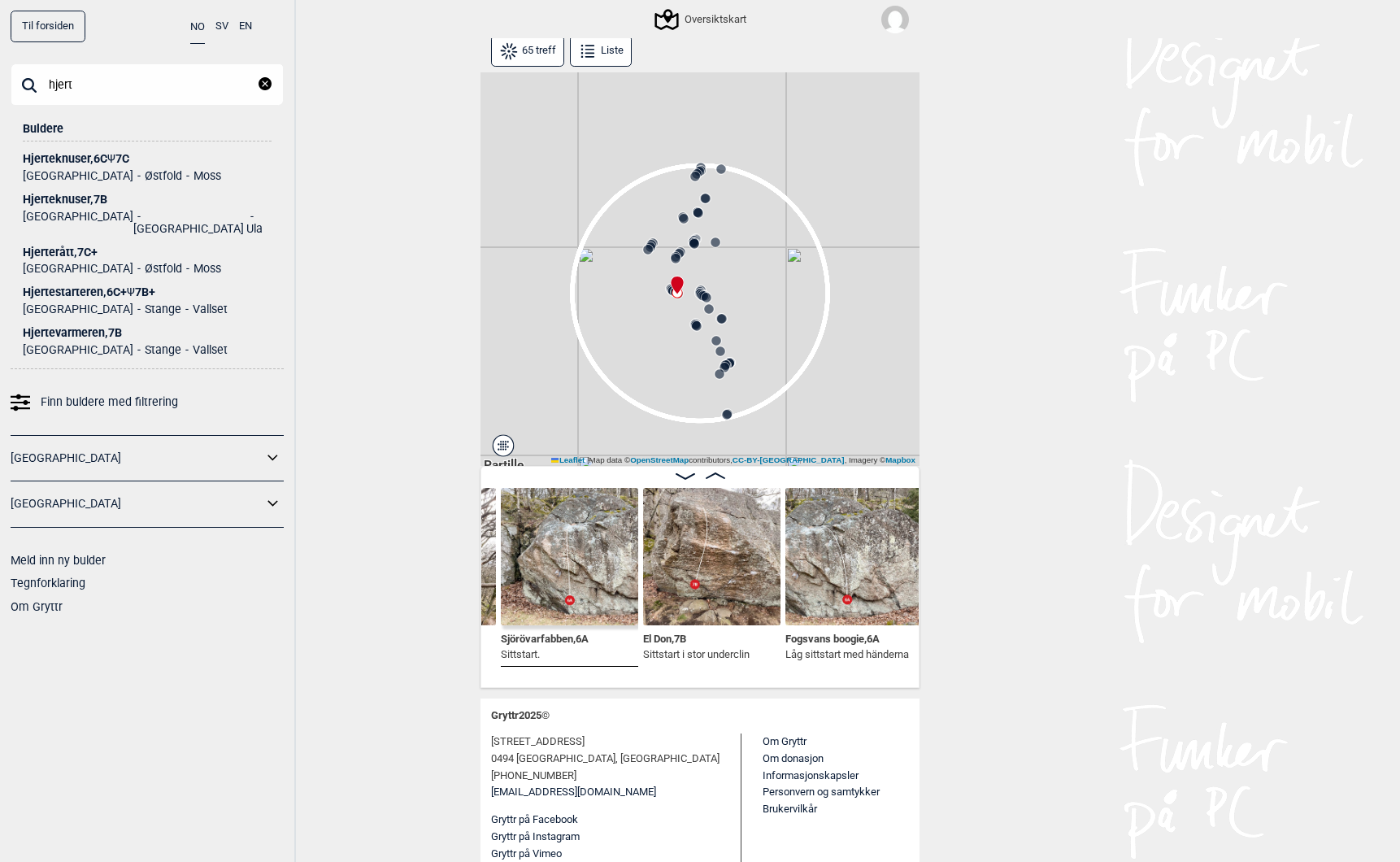
type input "hjert"
click at [48, 247] on div "Hjerterått , 7C+" at bounding box center [147, 252] width 249 height 12
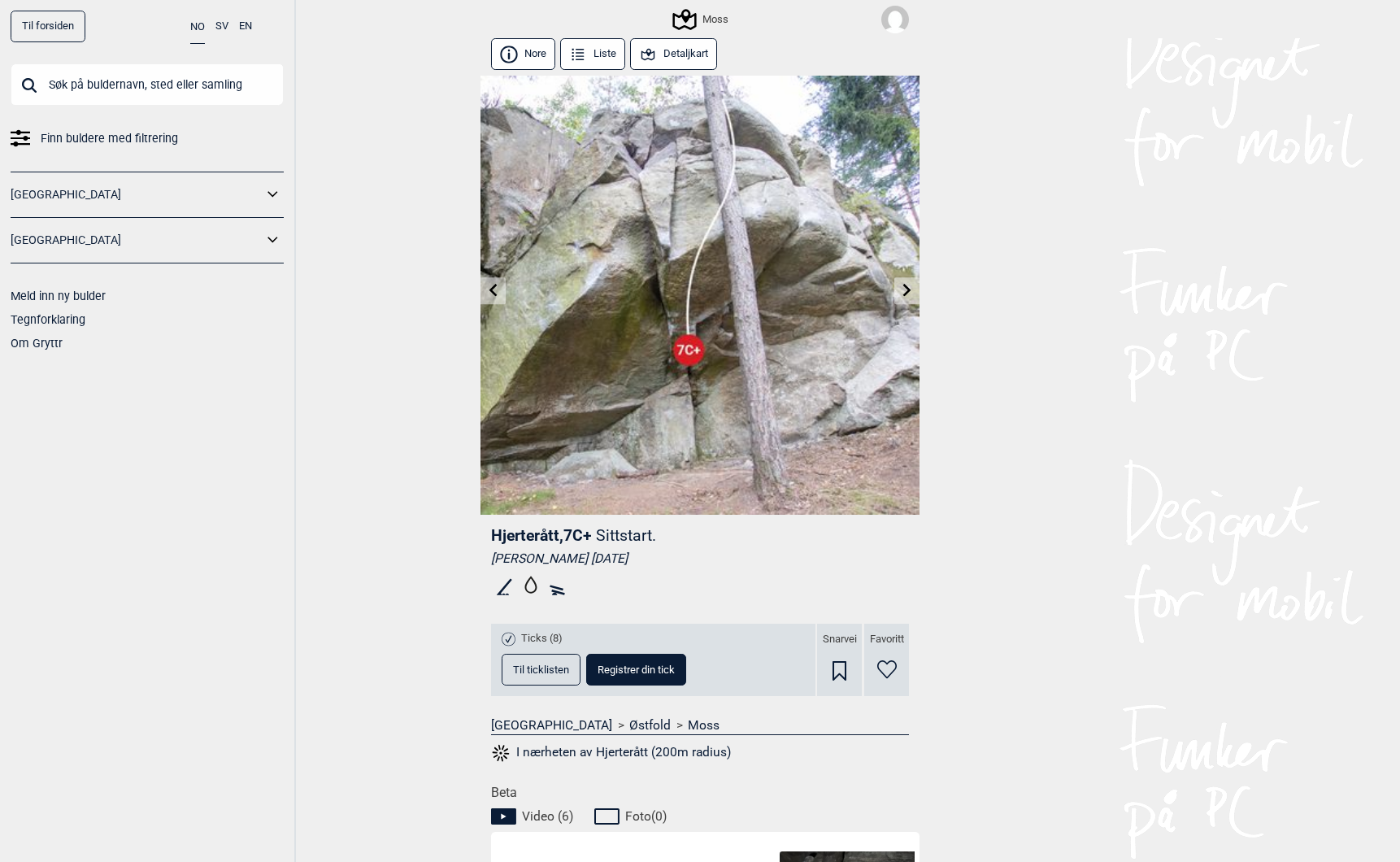
click at [512, 538] on span "Hjerterått , 7C+" at bounding box center [541, 535] width 100 height 19
copy span "Hjerterått"
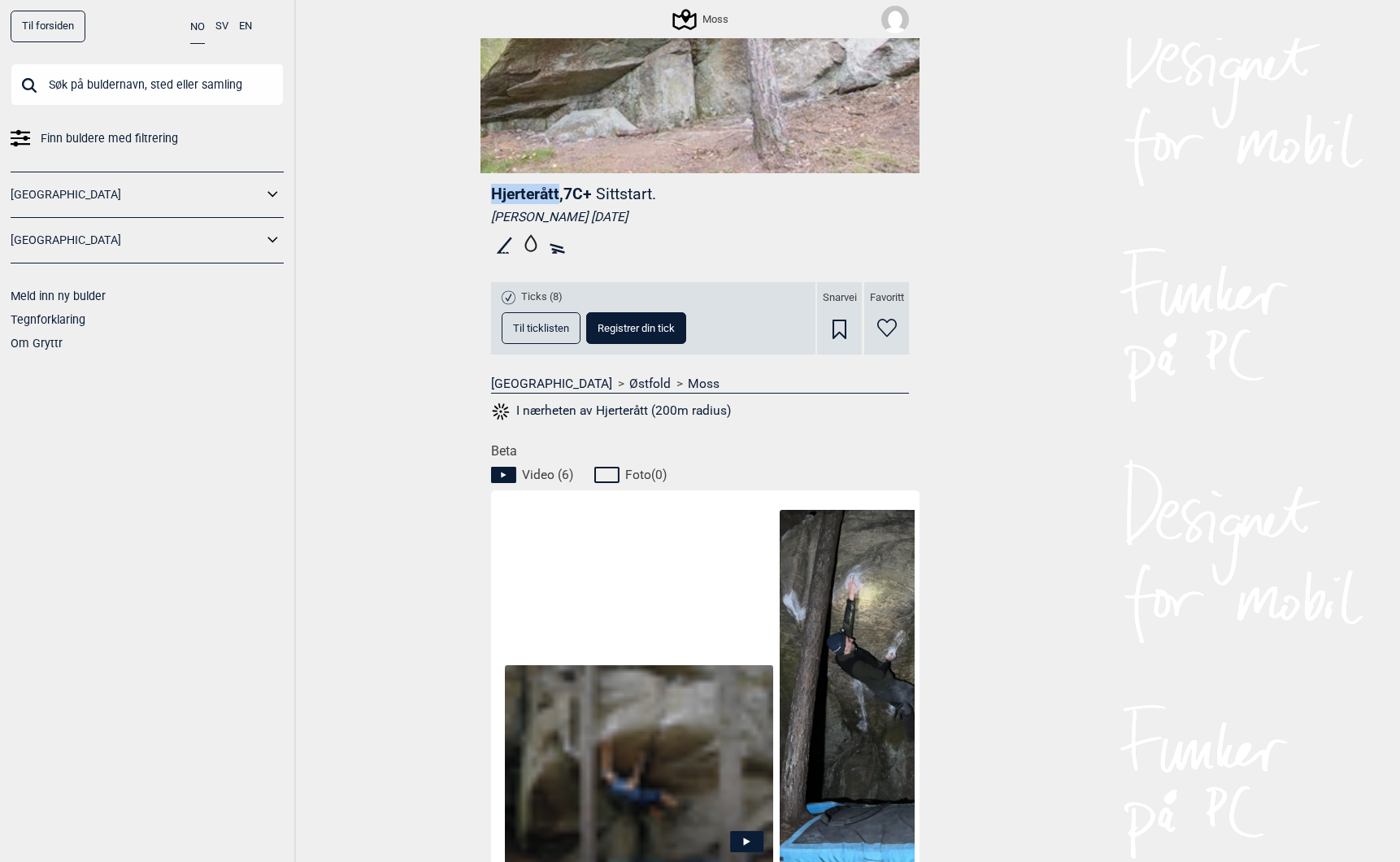
scroll to position [635, 0]
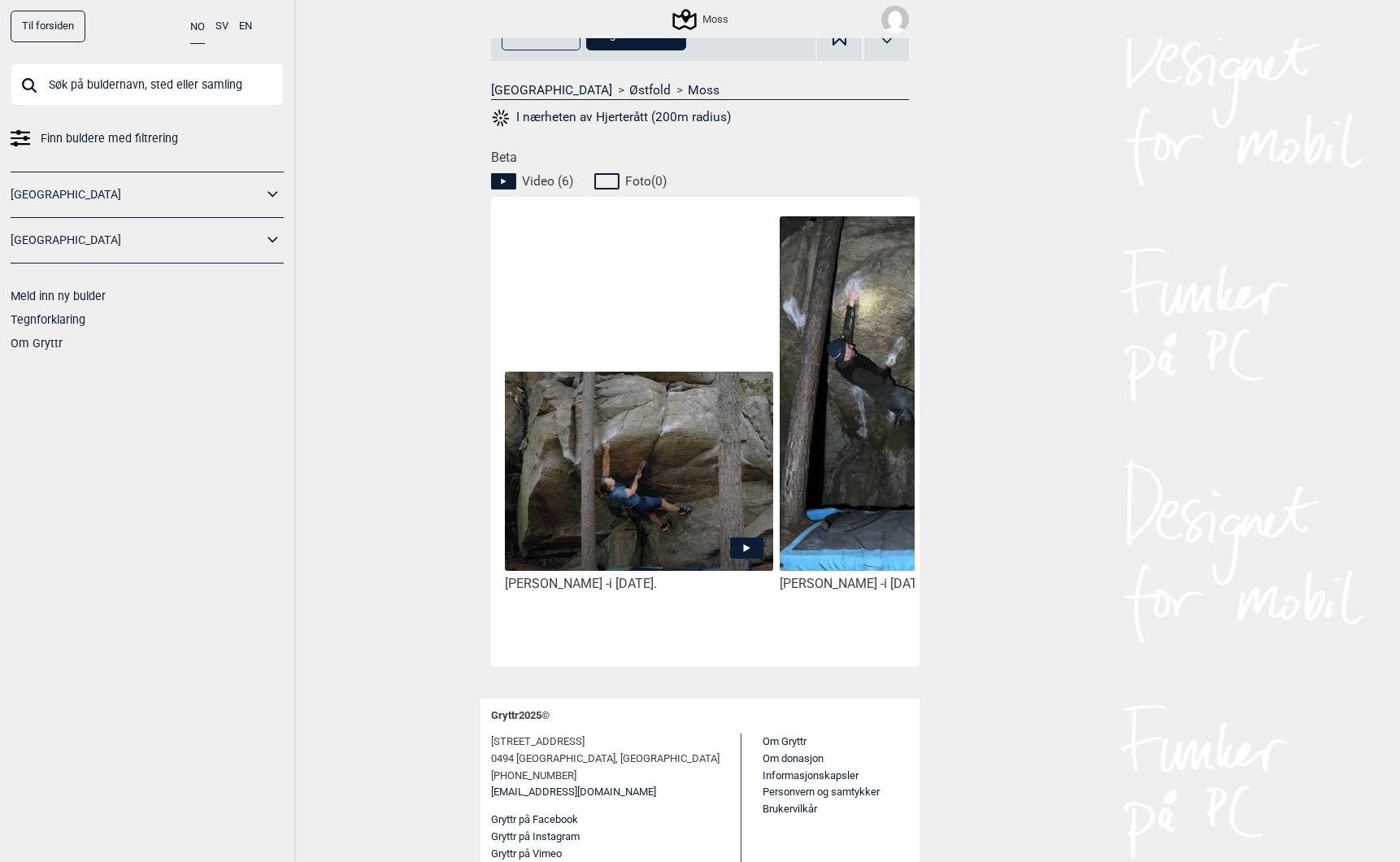
click at [743, 548] on icon at bounding box center [747, 548] width 7 height 8
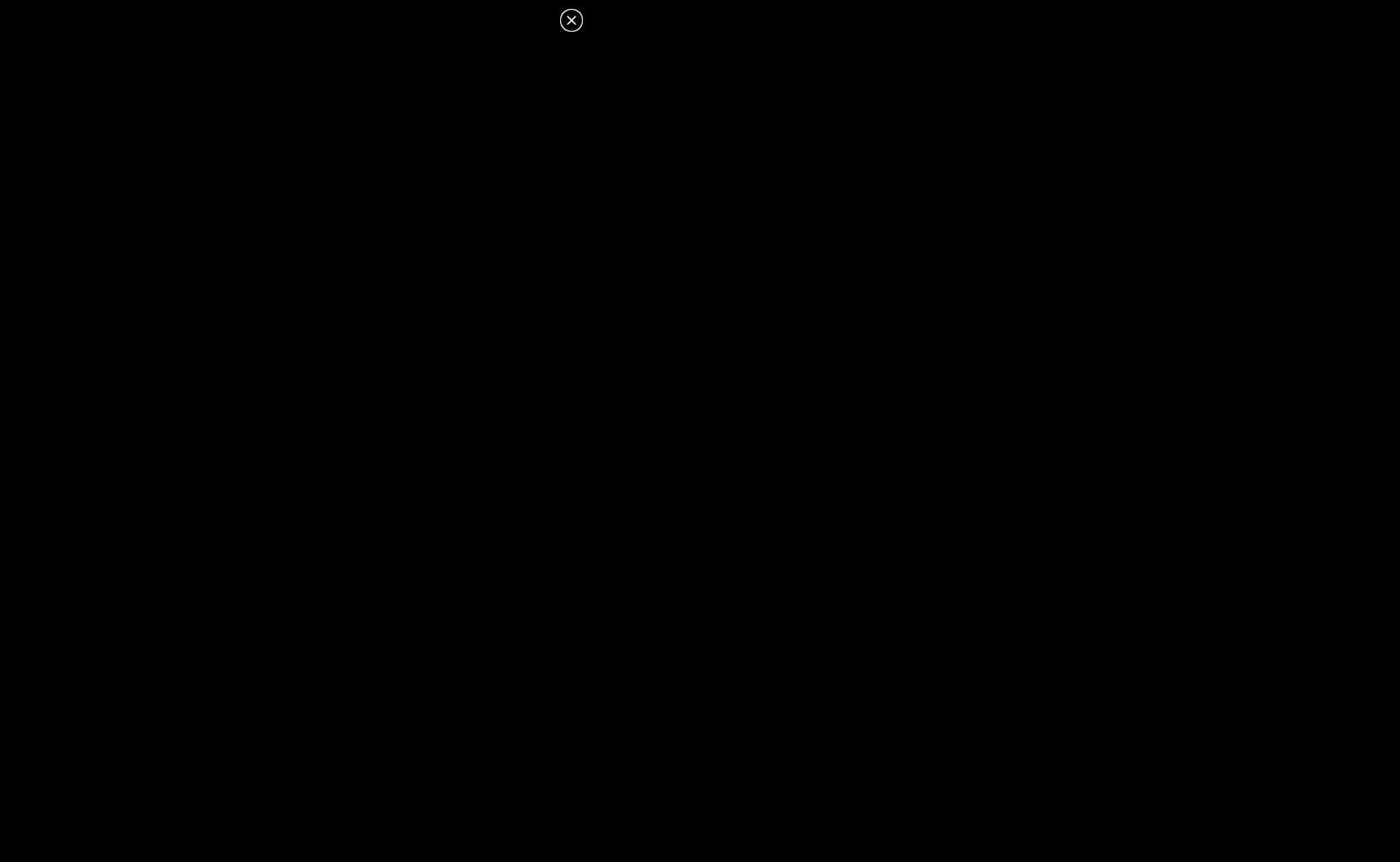
click at [566, 18] on icon at bounding box center [571, 20] width 19 height 19
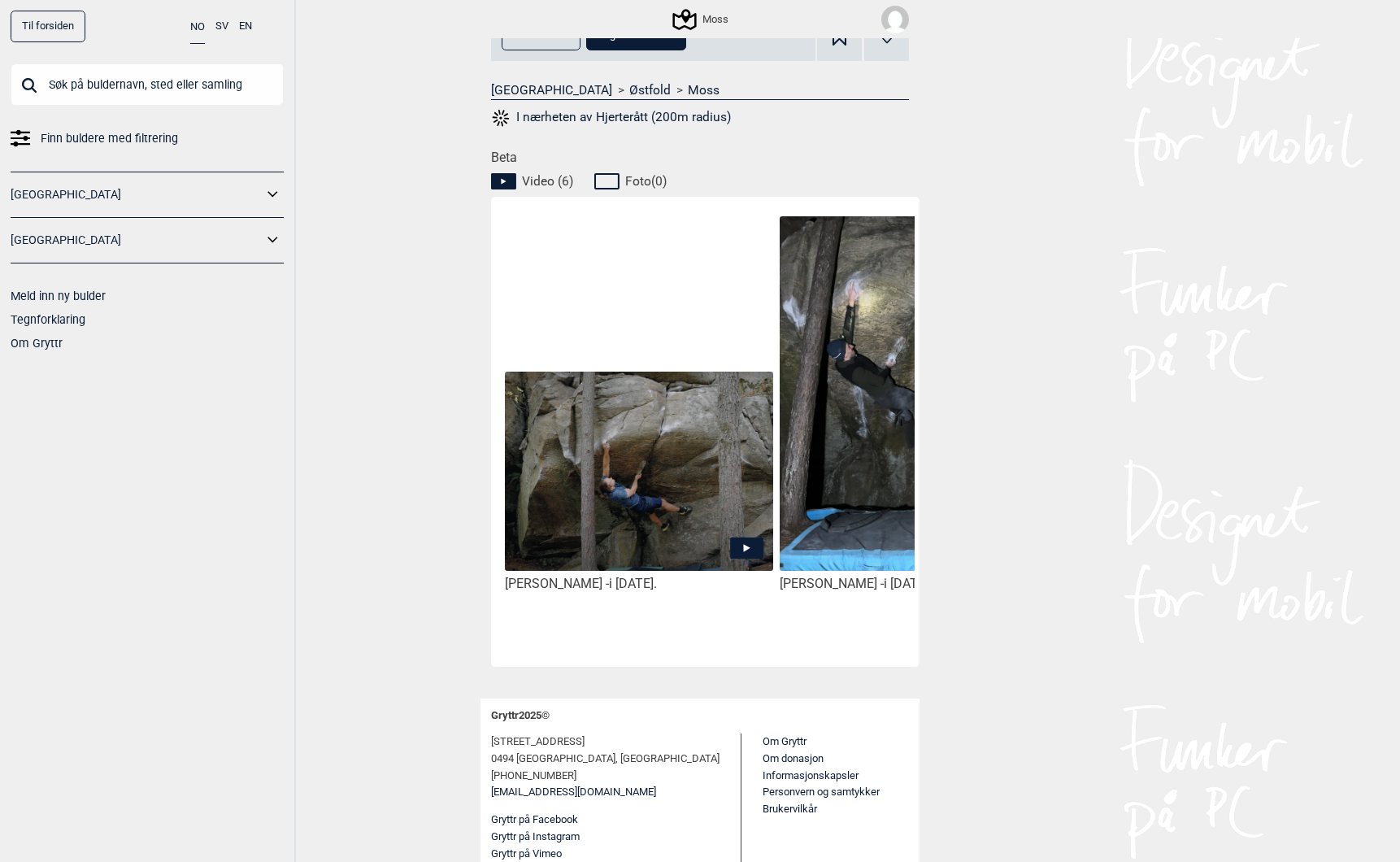
click at [741, 548] on icon at bounding box center [746, 547] width 33 height 21
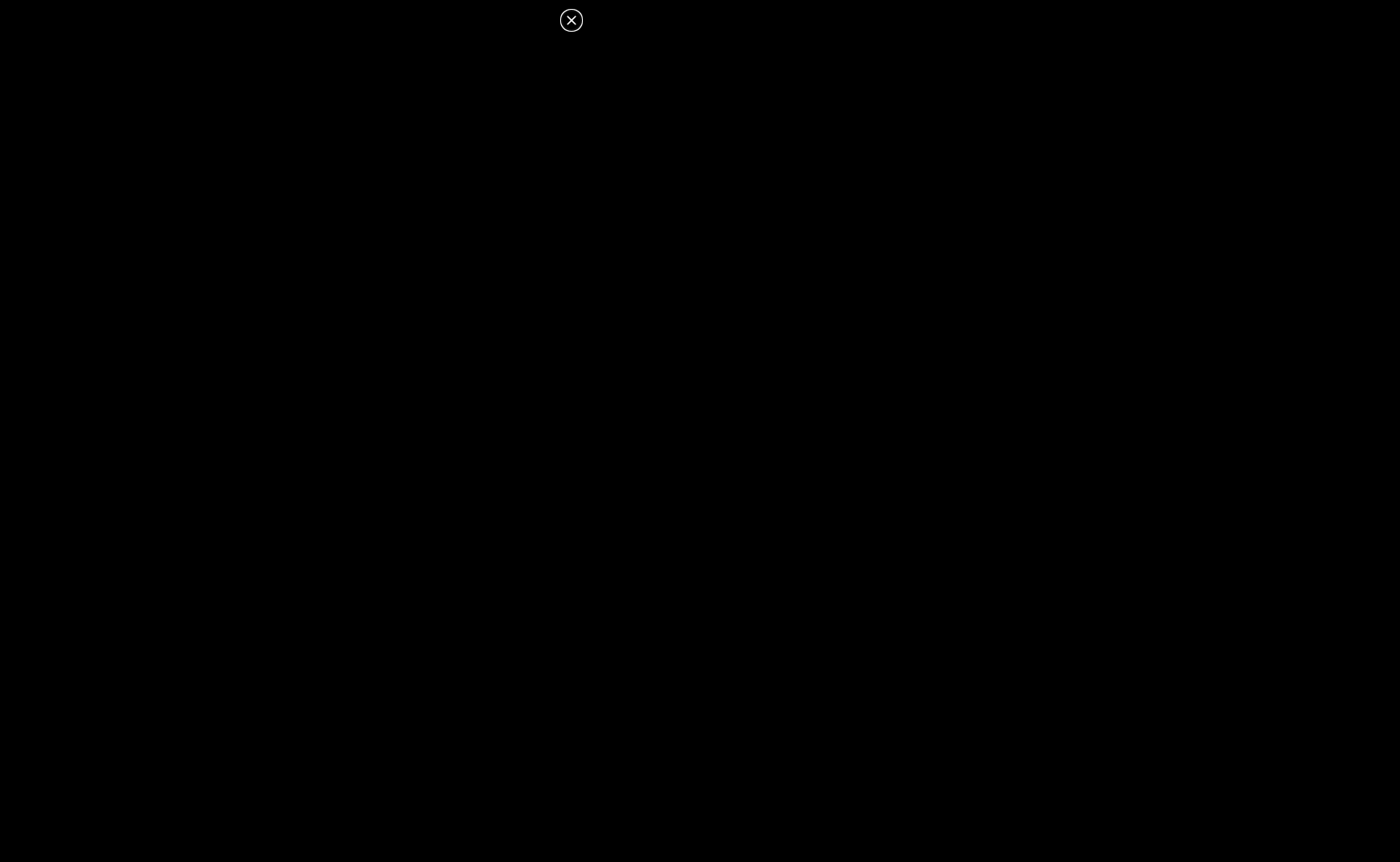
click at [568, 20] on icon at bounding box center [571, 20] width 19 height 19
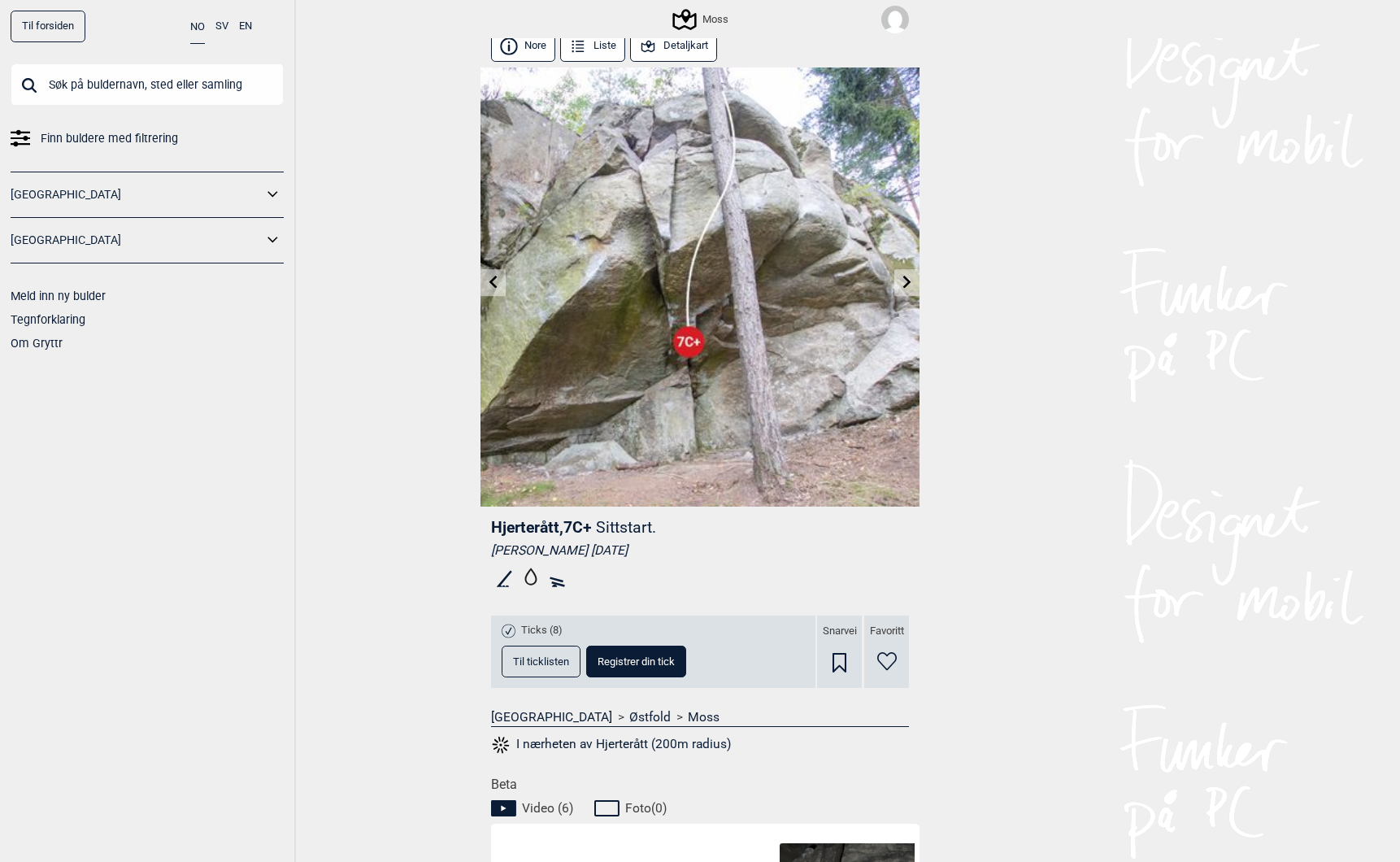
scroll to position [0, 0]
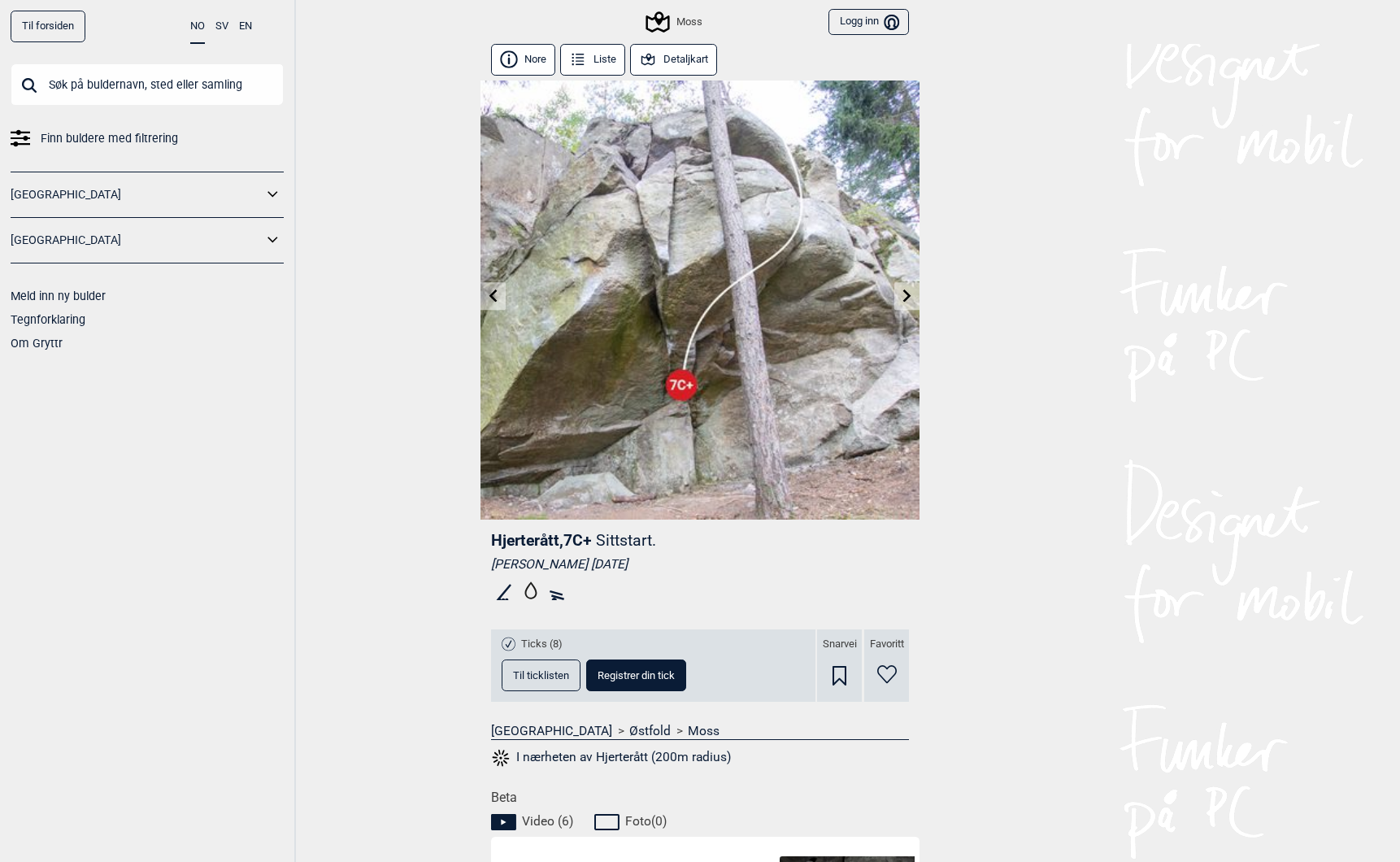
click at [41, 23] on link "Til forsiden" at bounding box center [48, 27] width 75 height 32
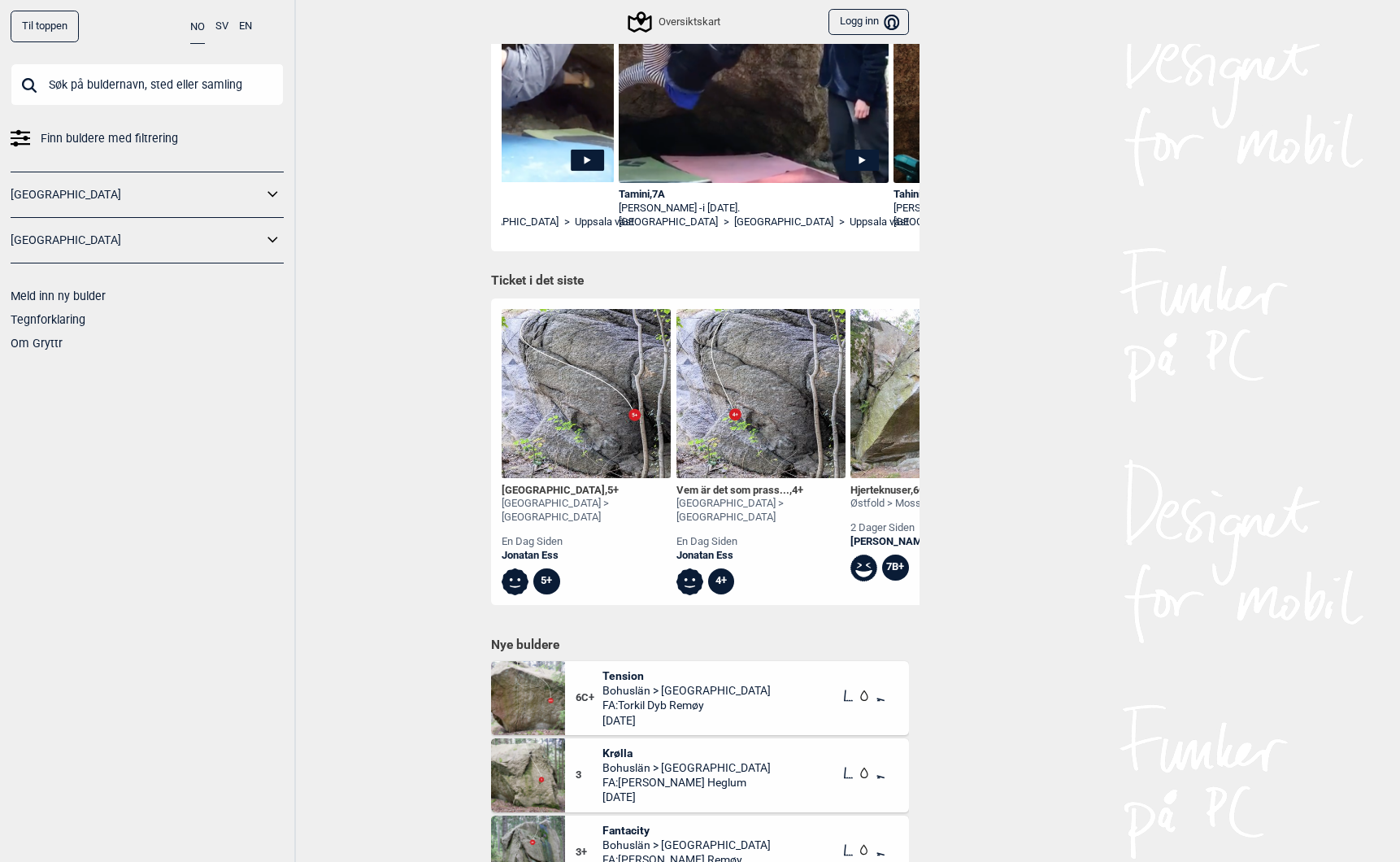
scroll to position [462, 0]
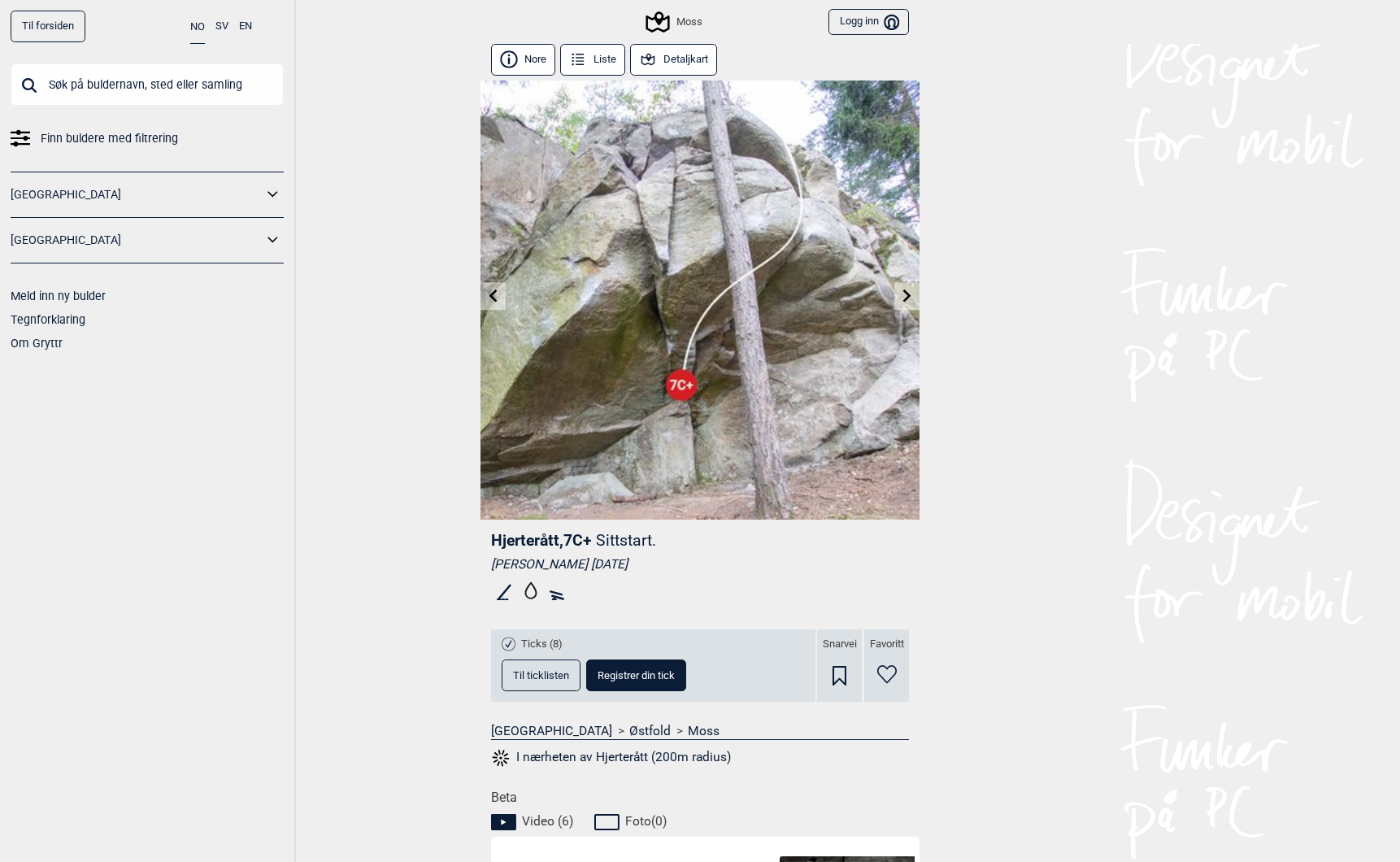
scroll to position [5, 0]
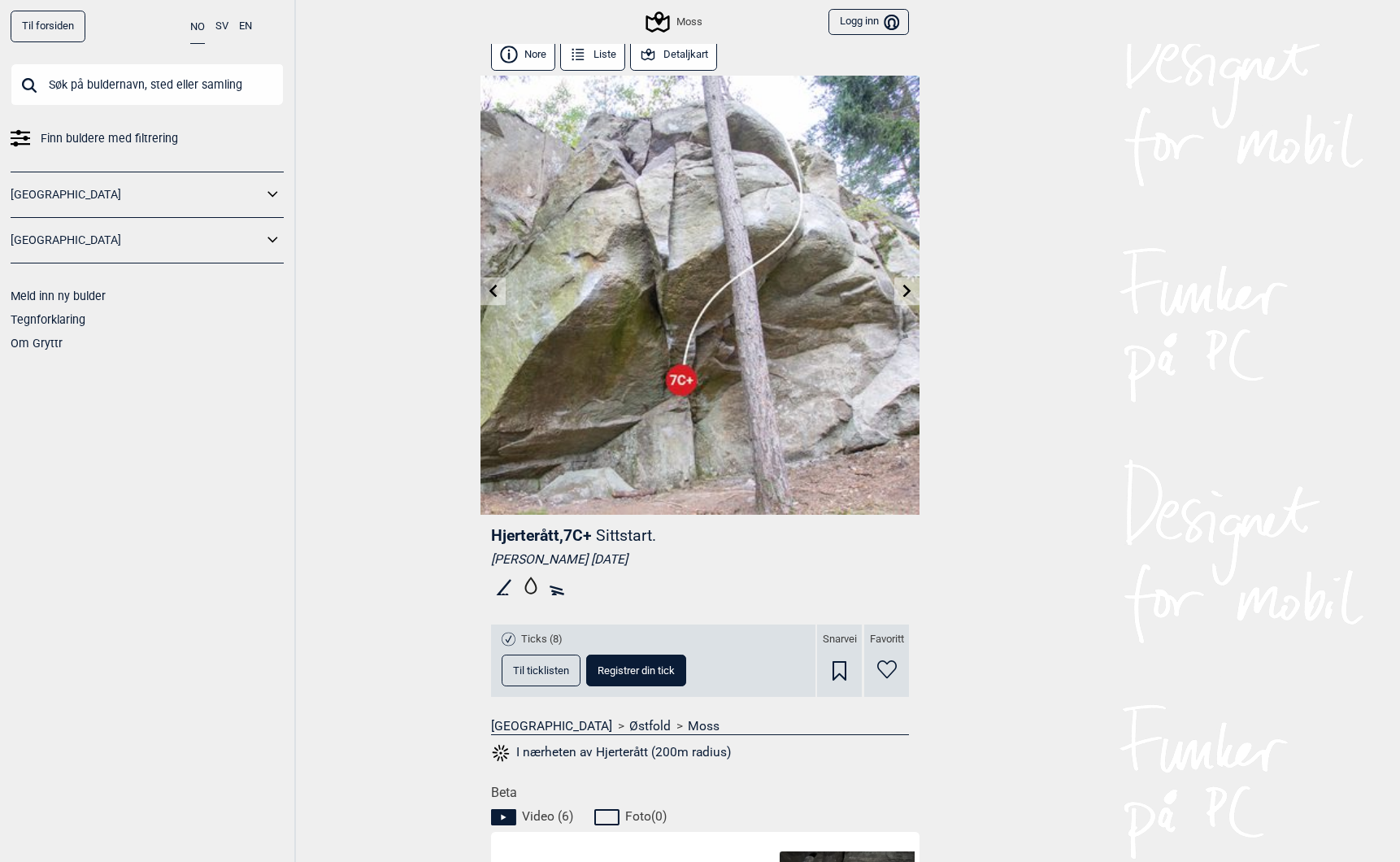
click at [50, 30] on link "Til forsiden" at bounding box center [48, 27] width 75 height 32
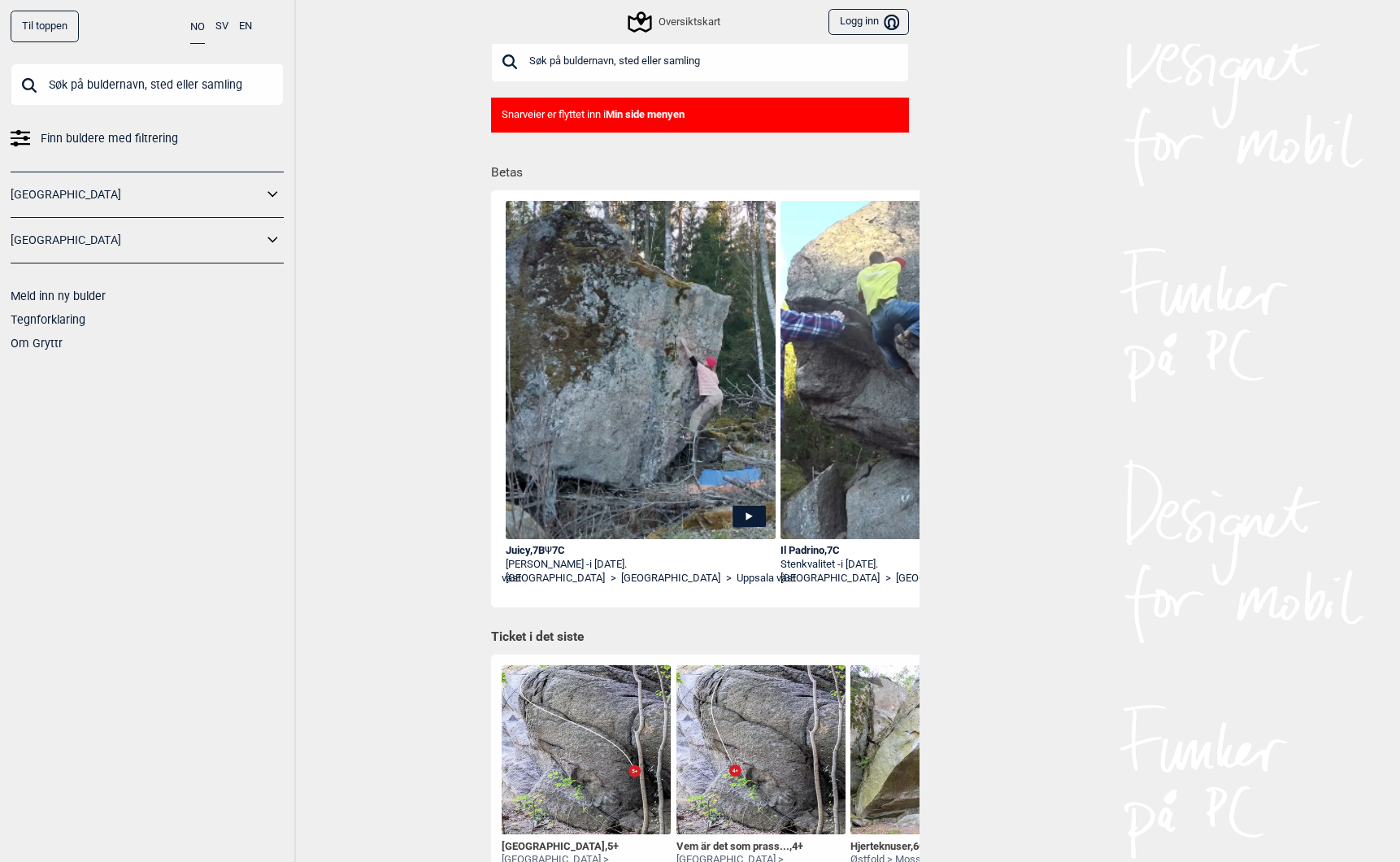
scroll to position [0, 2743]
click at [538, 549] on div "Juicy , 7B Ψ 7C" at bounding box center [641, 550] width 270 height 14
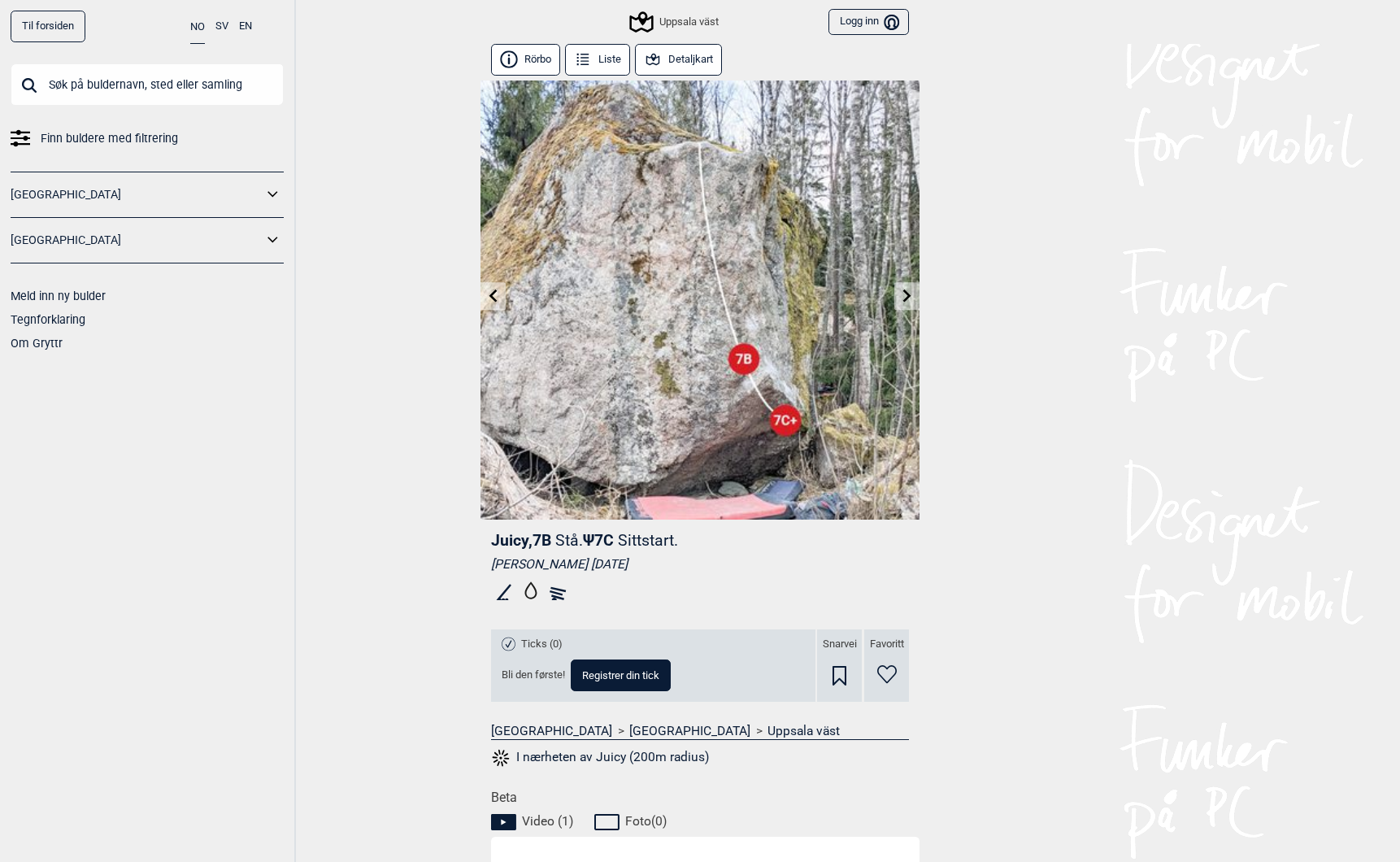
click at [95, 100] on input "text" at bounding box center [148, 84] width 273 height 42
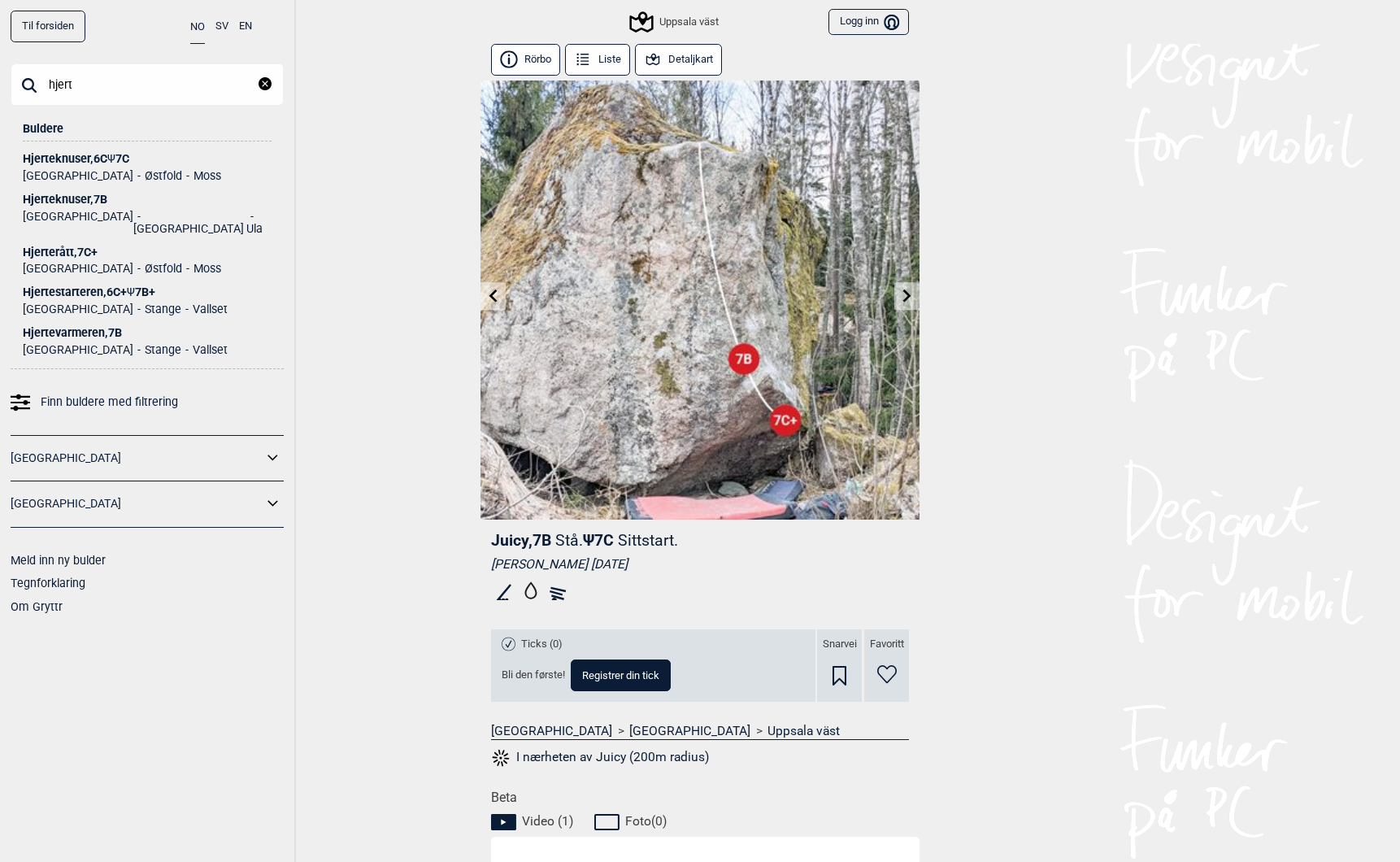
type input "hjert"
click at [60, 157] on div "Hjerteknuser , 6C Ψ 7C" at bounding box center [147, 159] width 249 height 12
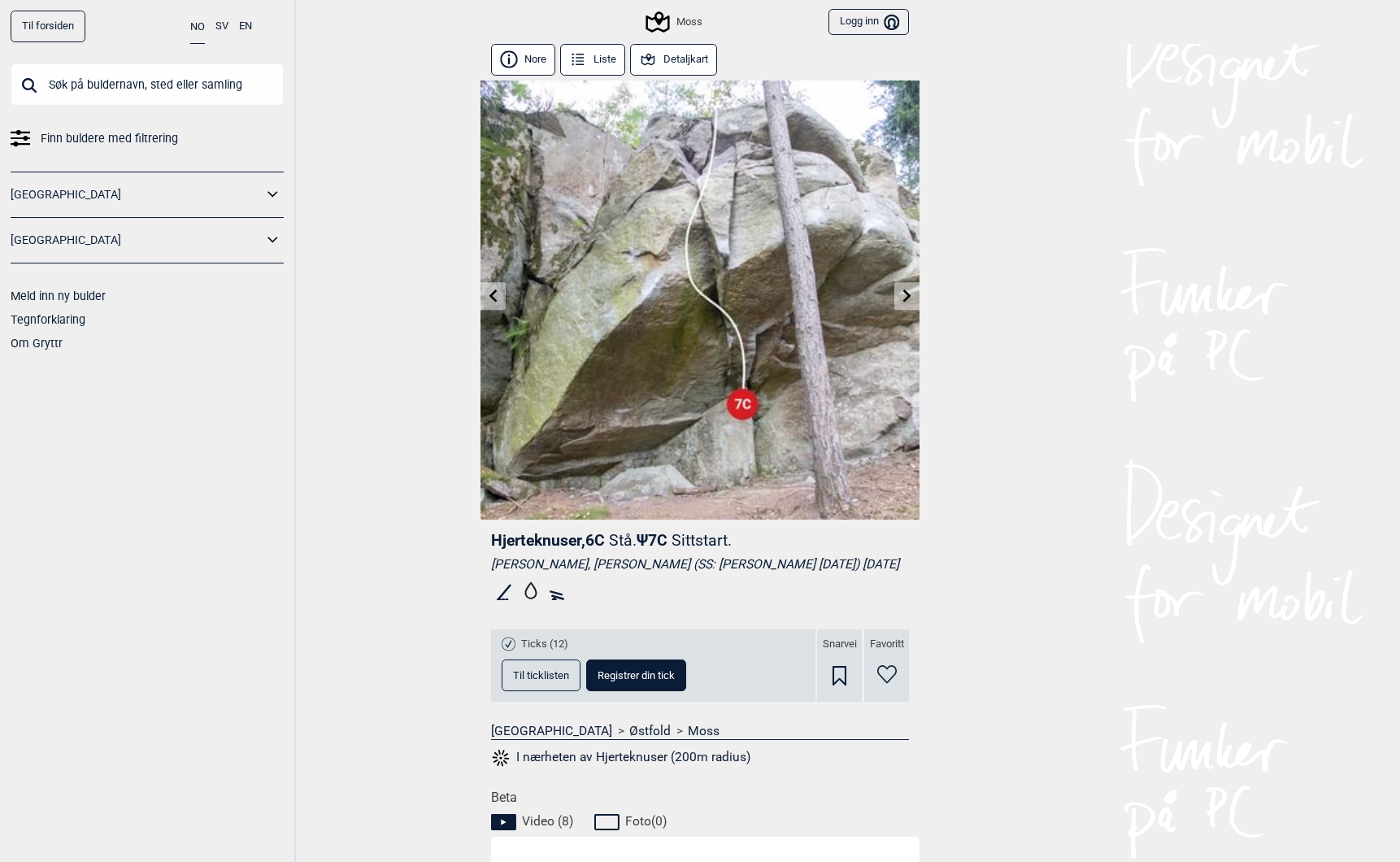
click at [677, 278] on img at bounding box center [700, 300] width 439 height 439
click at [524, 548] on span "Hjerteknuser , 6C" at bounding box center [548, 540] width 114 height 19
copy span "Hjerteknuser"
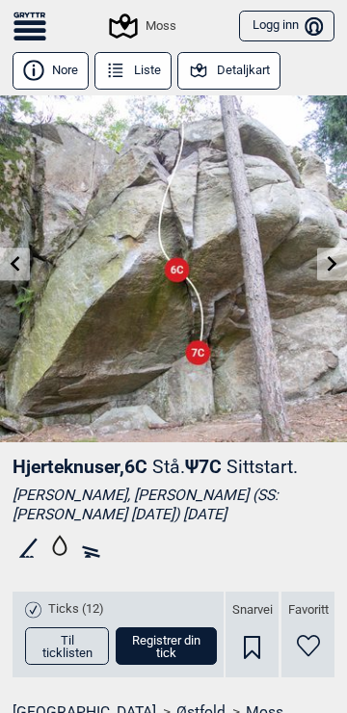
click at [28, 32] on icon at bounding box center [29, 30] width 33 height 5
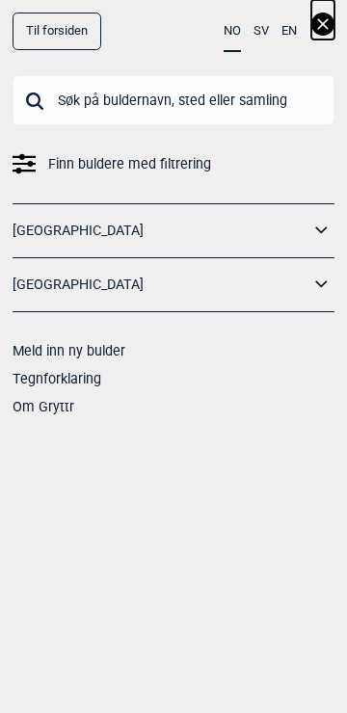
click at [71, 36] on link "Til forsiden" at bounding box center [57, 32] width 89 height 38
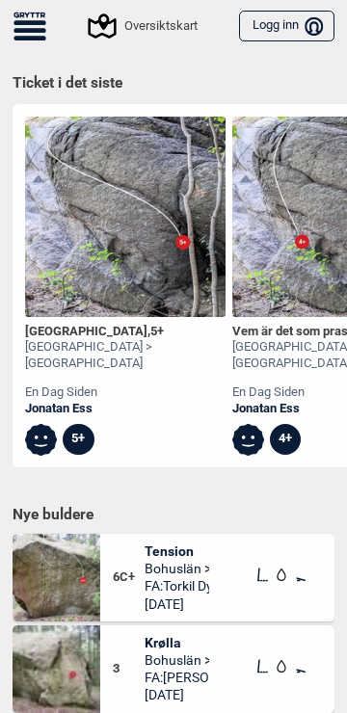
scroll to position [189, 0]
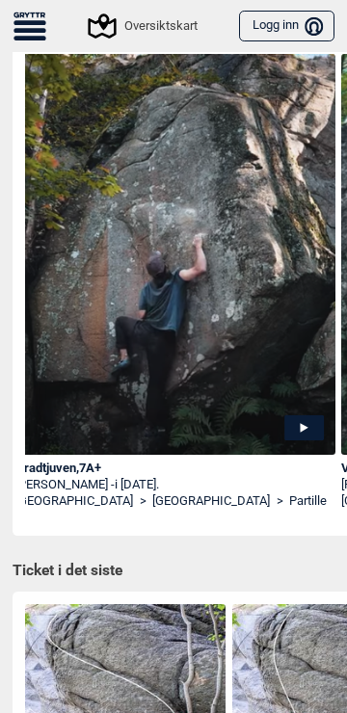
click at [31, 27] on icon at bounding box center [29, 26] width 33 height 28
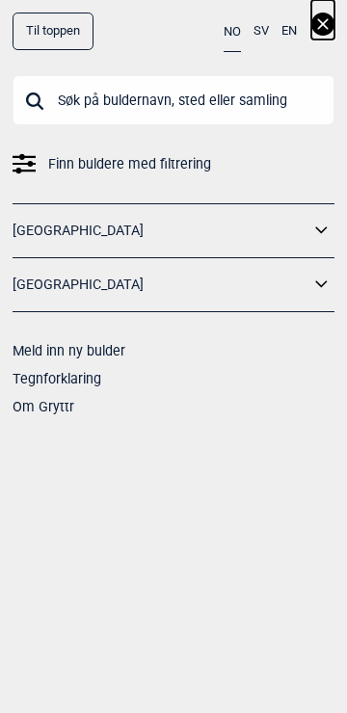
click at [59, 172] on span "Finn buldere med filtrering" at bounding box center [129, 164] width 163 height 28
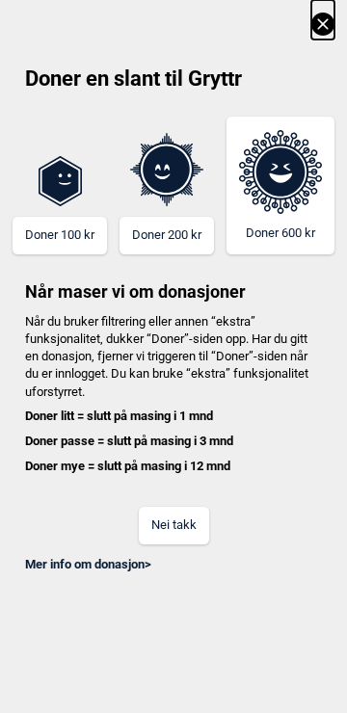
click at [155, 520] on button "Nei takk" at bounding box center [174, 526] width 70 height 38
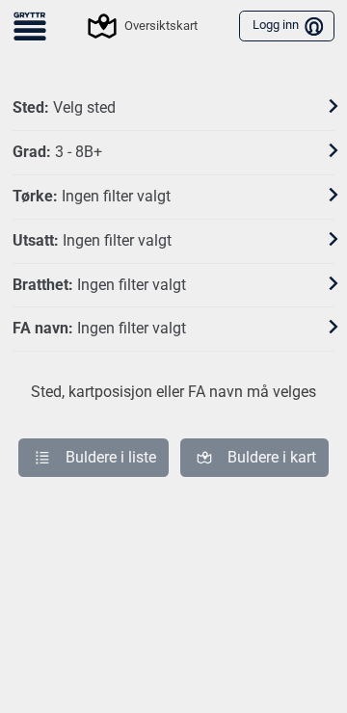
click at [101, 329] on div "Ingen filter valgt" at bounding box center [131, 329] width 109 height 20
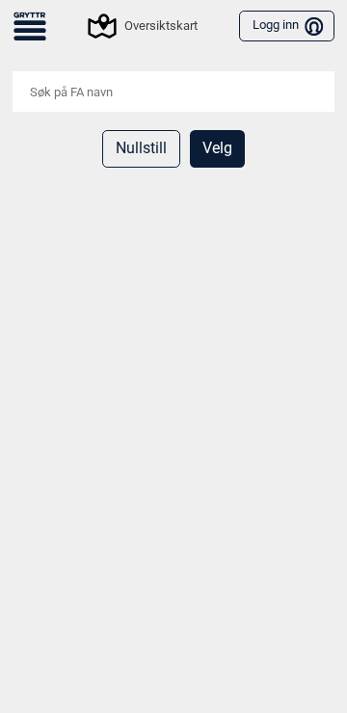
click at [145, 89] on input "search" at bounding box center [174, 91] width 322 height 40
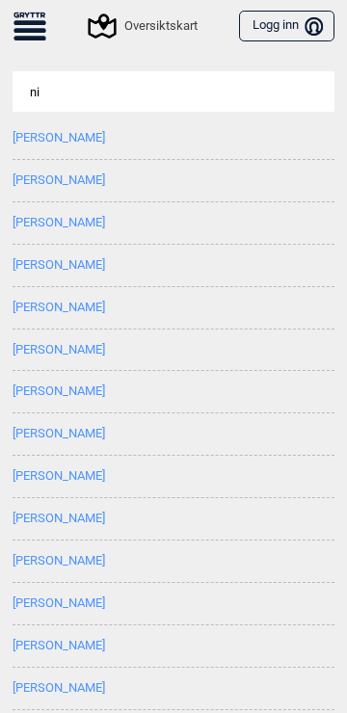
type input "nik"
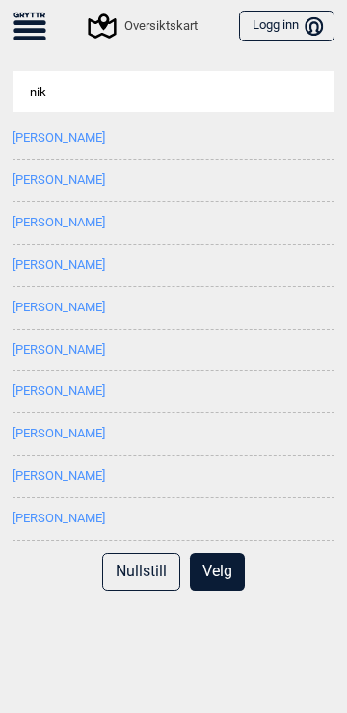
click at [67, 263] on button "[PERSON_NAME]" at bounding box center [59, 265] width 92 height 14
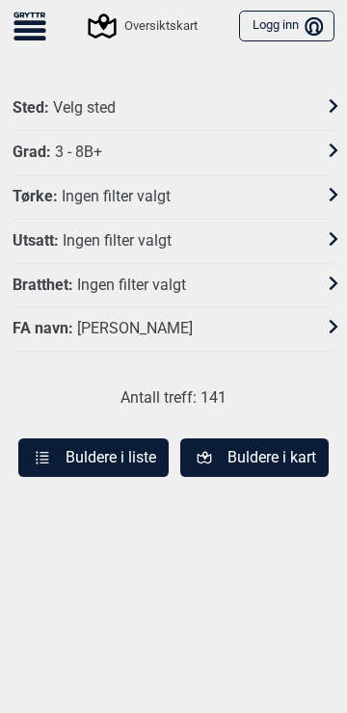
click at [116, 458] on button "Buldere i liste" at bounding box center [93, 457] width 150 height 39
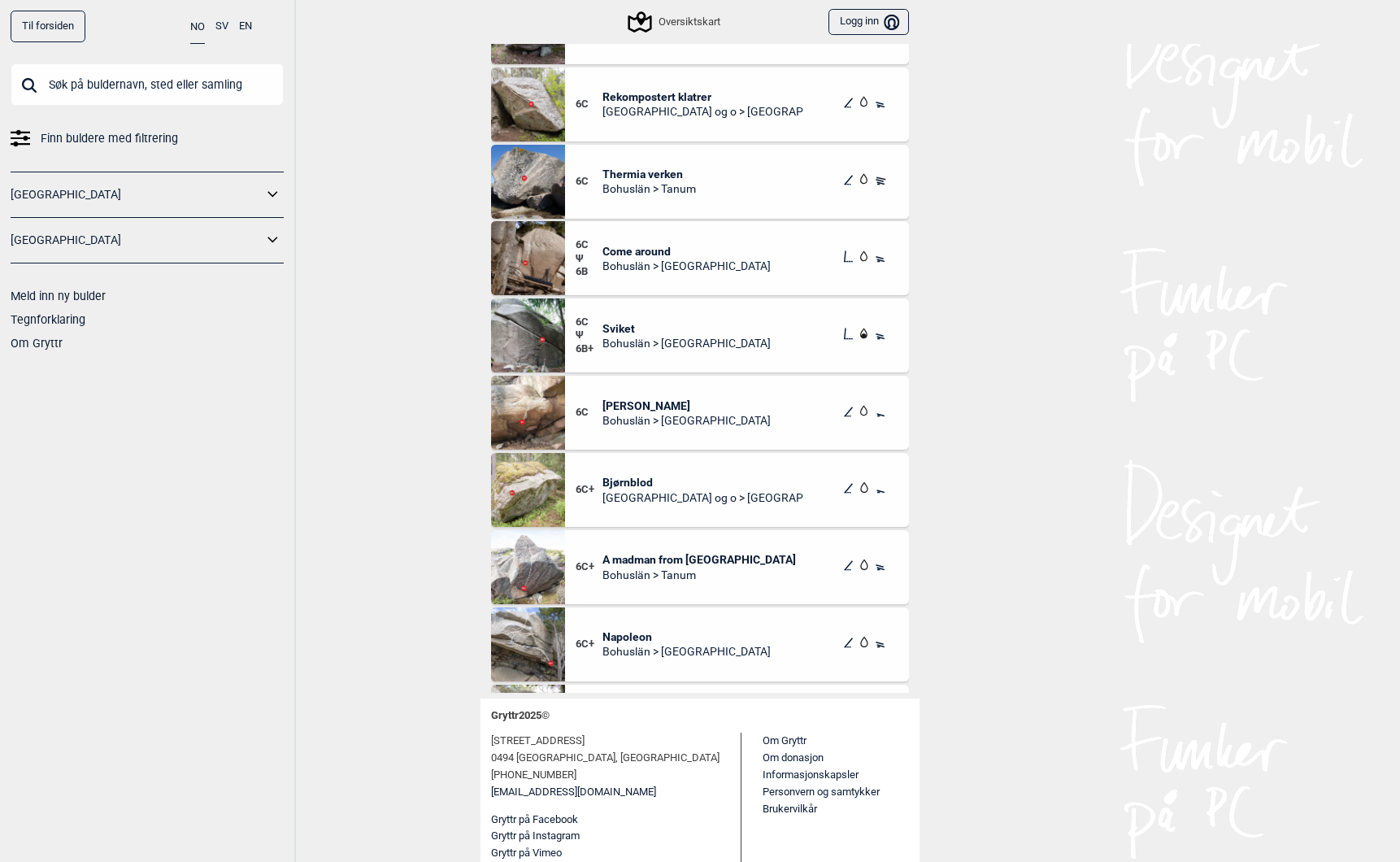
scroll to position [9897, 0]
